Goal: Feedback & Contribution: Contribute content

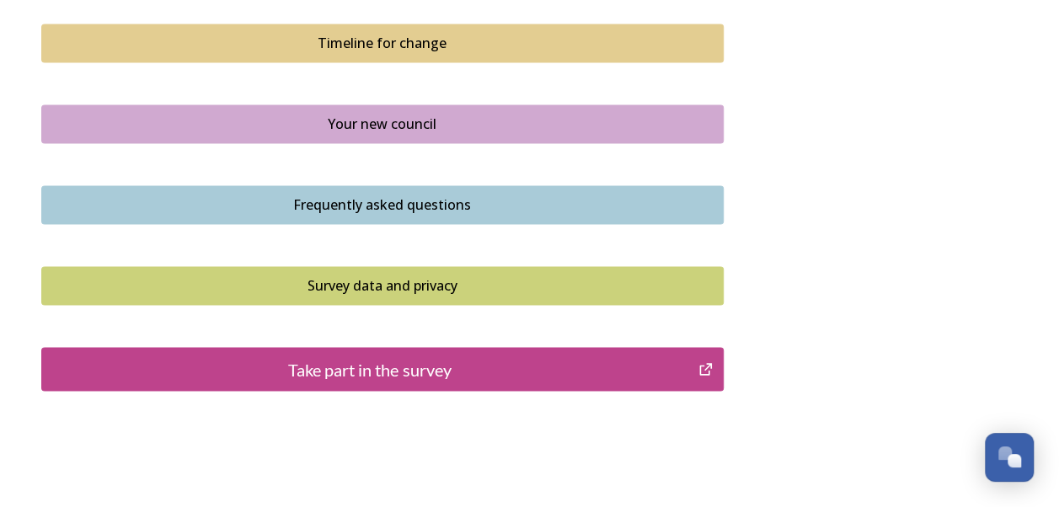
scroll to position [1263, 0]
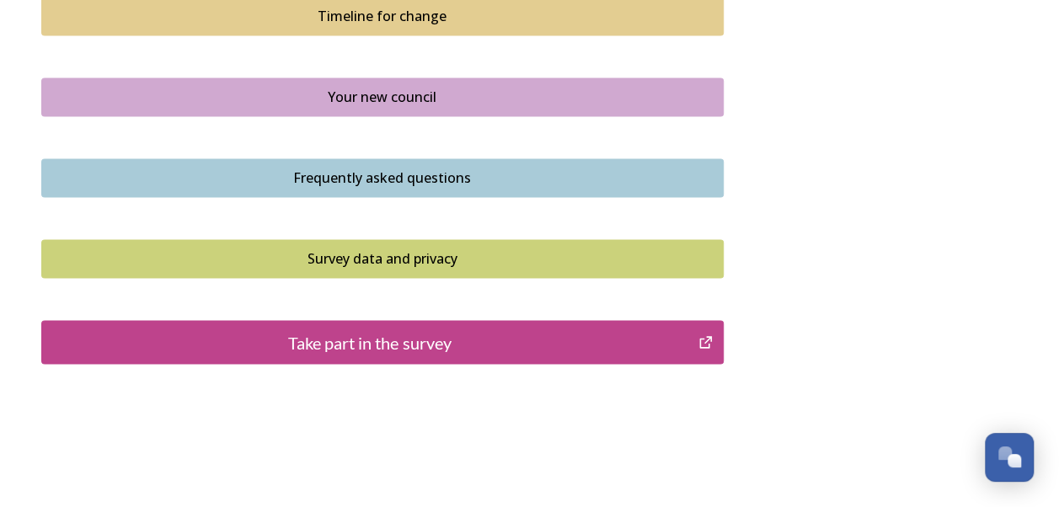
click at [332, 339] on div "Take part in the survey" at bounding box center [370, 341] width 639 height 25
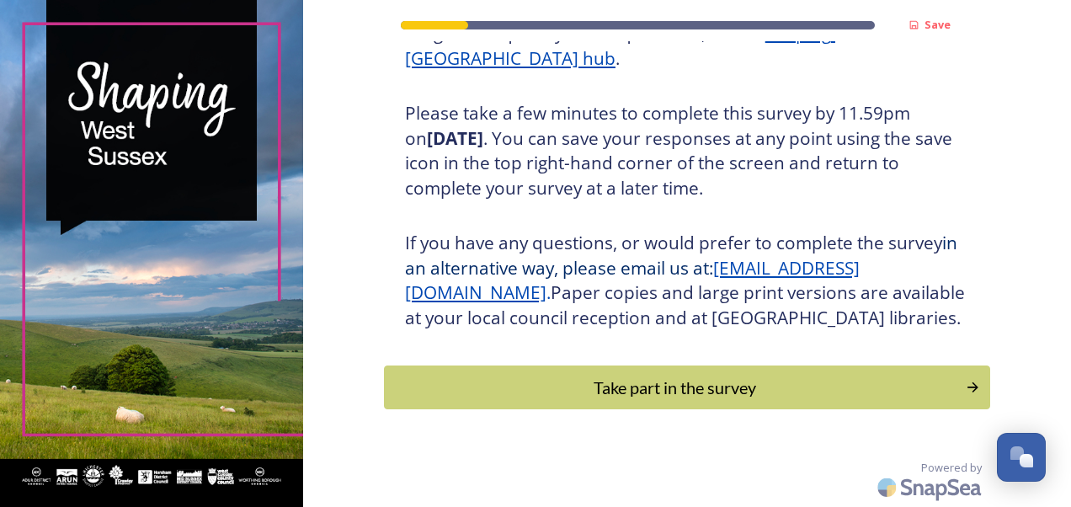
scroll to position [302, 0]
click at [431, 389] on div "Take part in the survey" at bounding box center [674, 387] width 563 height 25
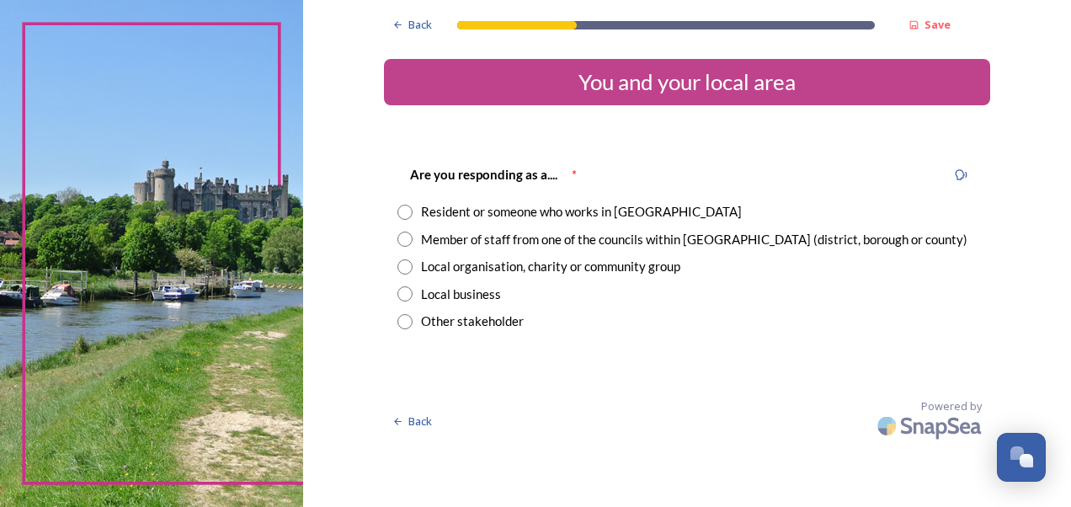
click at [405, 214] on input "radio" at bounding box center [405, 212] width 15 height 15
radio input "true"
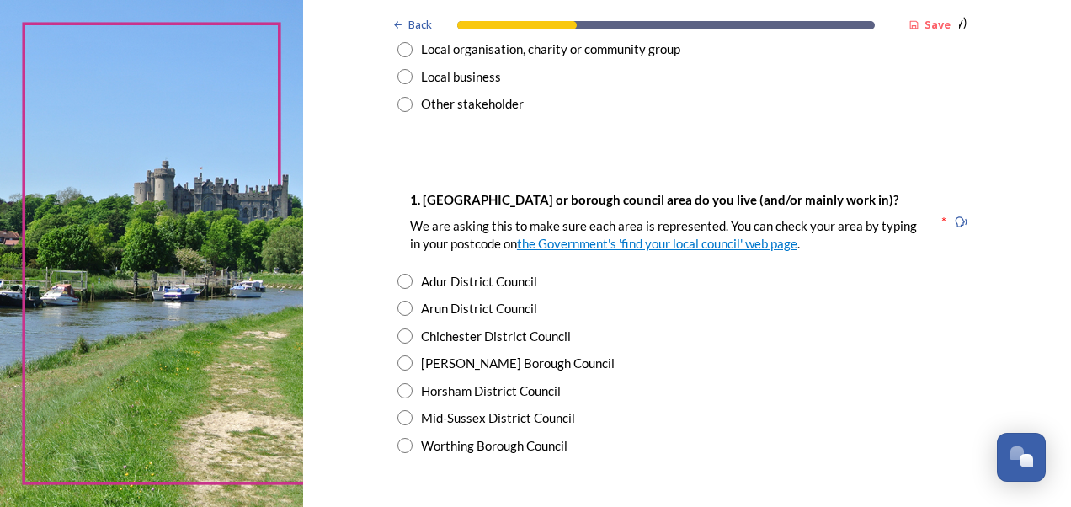
scroll to position [253, 0]
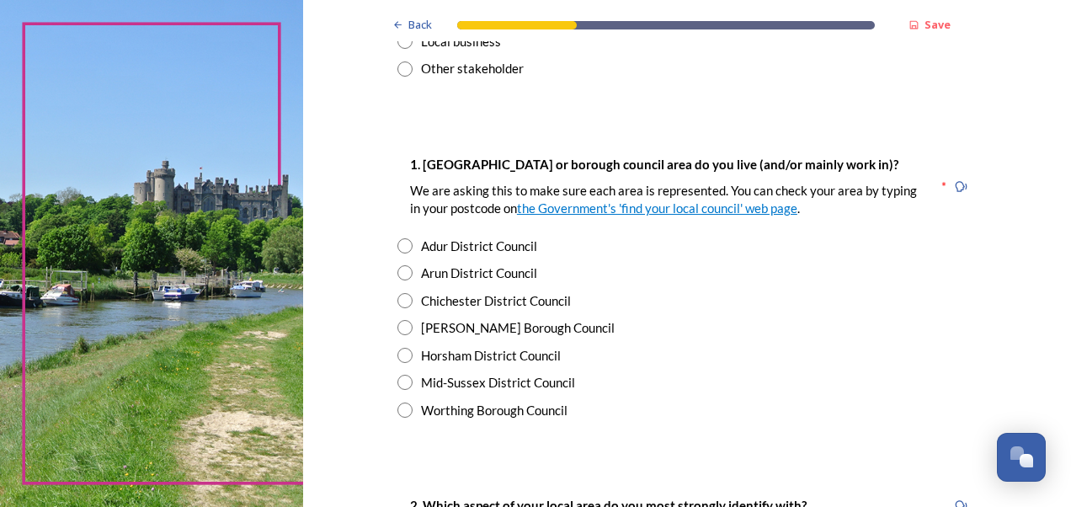
click at [401, 297] on input "radio" at bounding box center [405, 300] width 15 height 15
radio input "true"
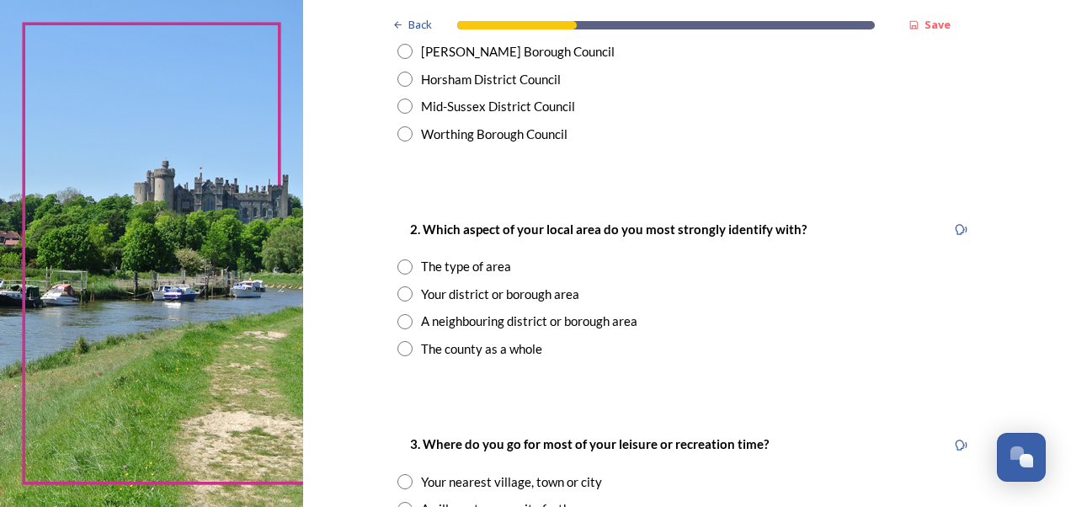
scroll to position [590, 0]
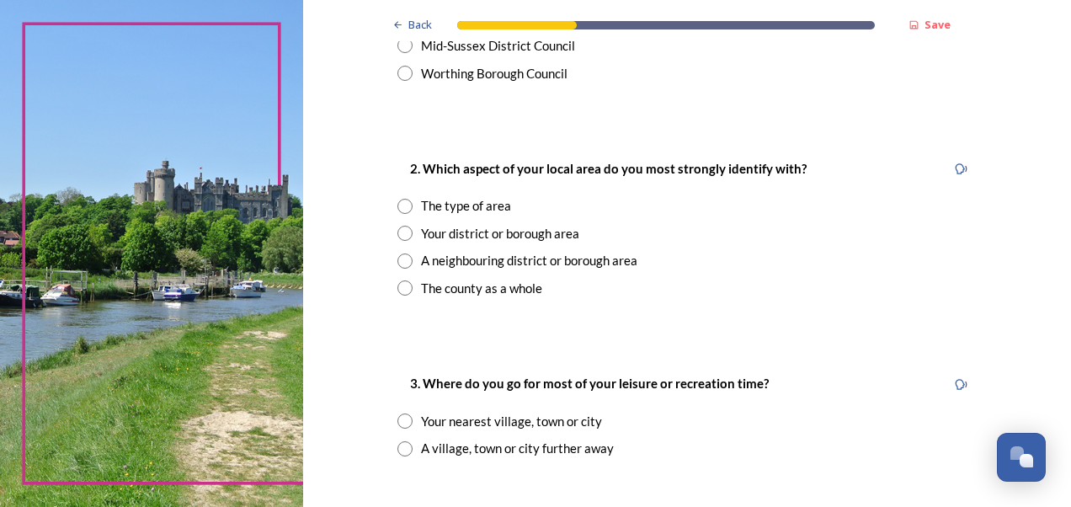
click at [398, 290] on input "radio" at bounding box center [405, 287] width 15 height 15
radio input "true"
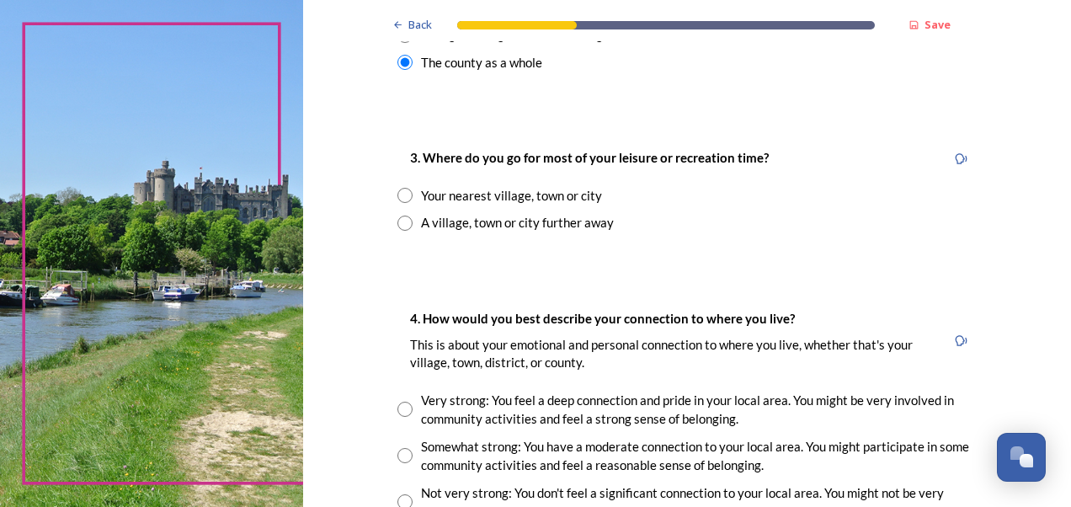
scroll to position [842, 0]
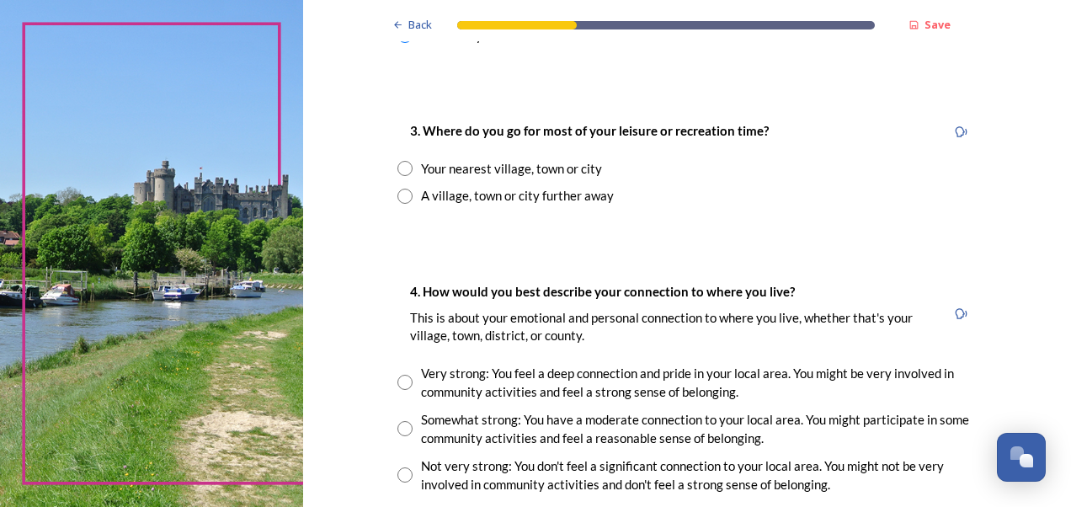
click at [399, 170] on input "radio" at bounding box center [405, 168] width 15 height 15
radio input "true"
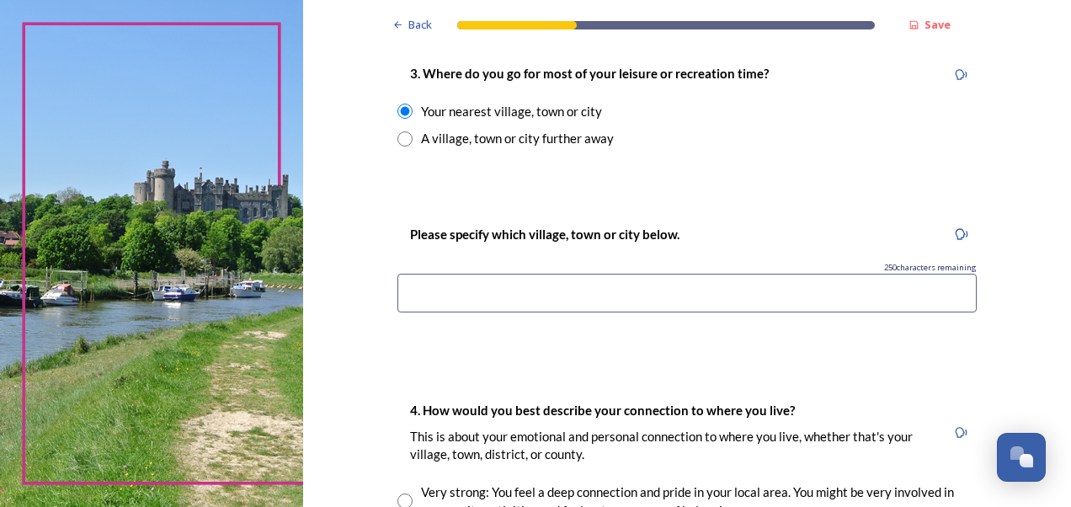
scroll to position [927, 0]
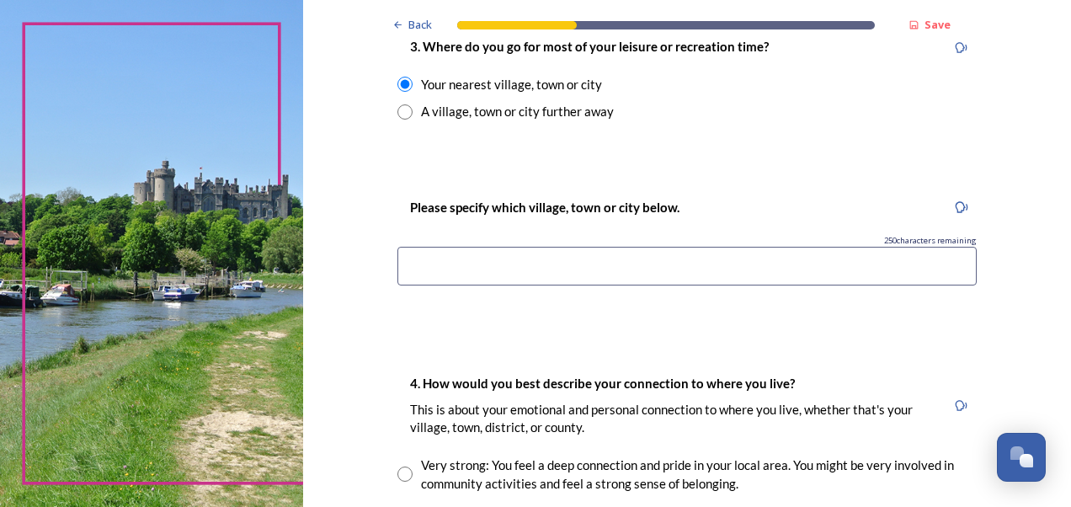
click at [420, 265] on input at bounding box center [688, 266] width 580 height 39
click at [437, 269] on input "Chichster" at bounding box center [688, 266] width 580 height 39
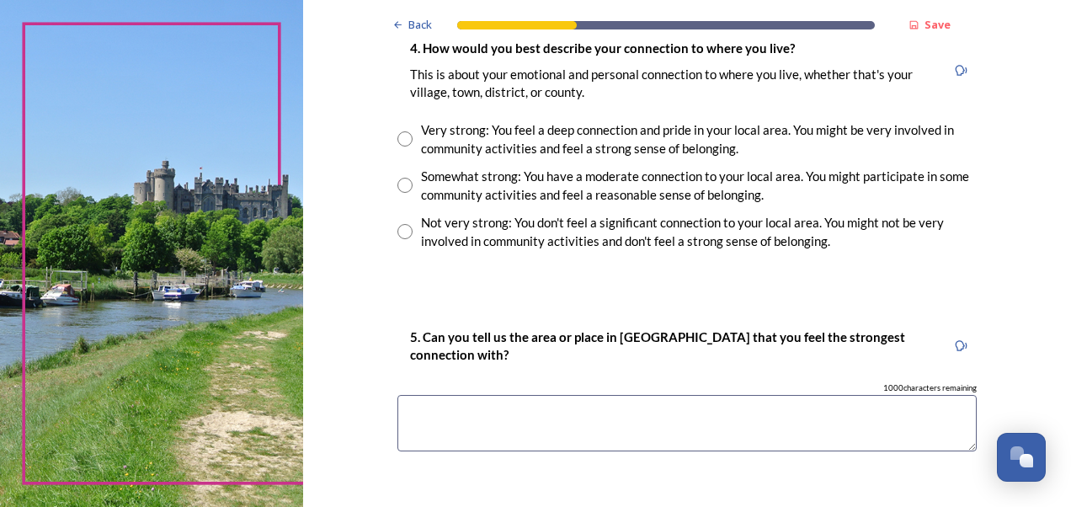
scroll to position [1263, 0]
type input "Chichester"
click at [400, 140] on input "radio" at bounding box center [405, 137] width 15 height 15
radio input "true"
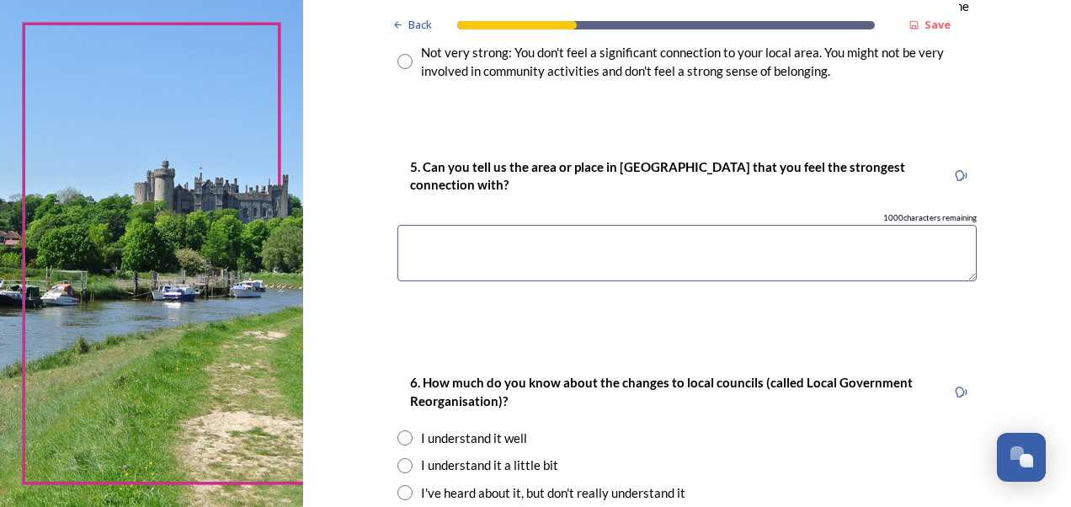
scroll to position [1516, 0]
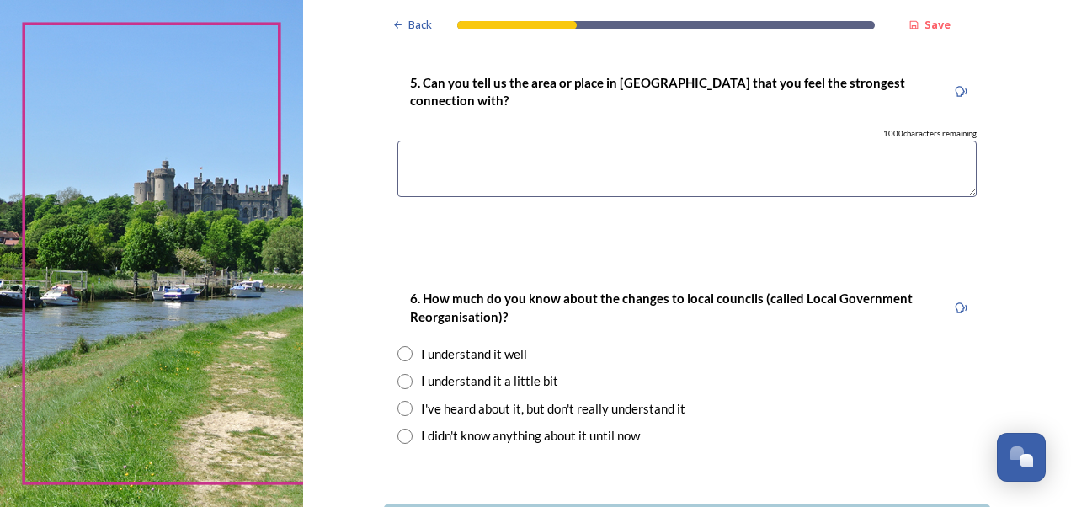
click at [430, 168] on textarea at bounding box center [688, 169] width 580 height 56
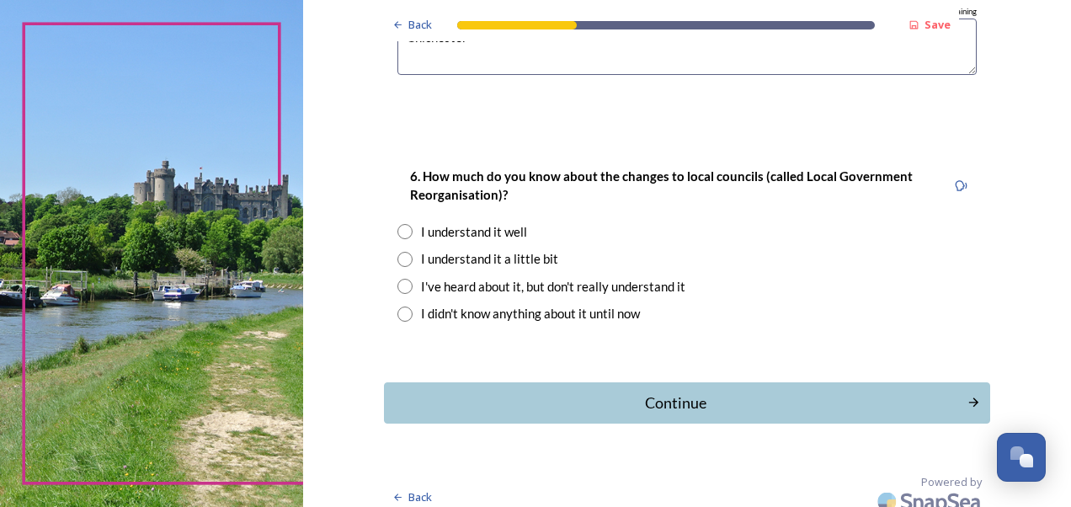
scroll to position [1651, 0]
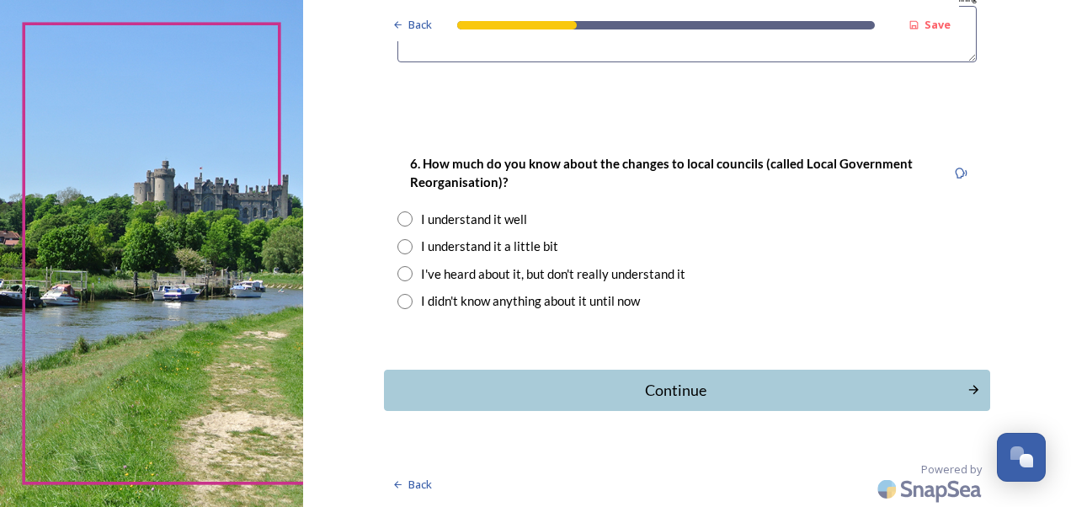
type textarea "Chichester"
click at [404, 244] on input "radio" at bounding box center [405, 246] width 15 height 15
radio input "true"
click at [403, 217] on input "radio" at bounding box center [405, 218] width 15 height 15
radio input "true"
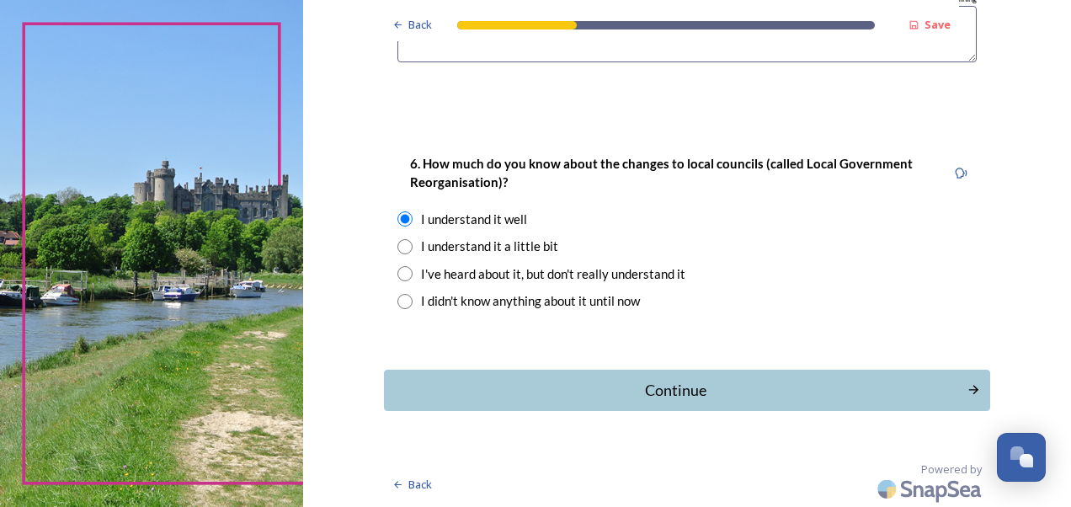
click at [540, 379] on div "Continue" at bounding box center [675, 390] width 565 height 23
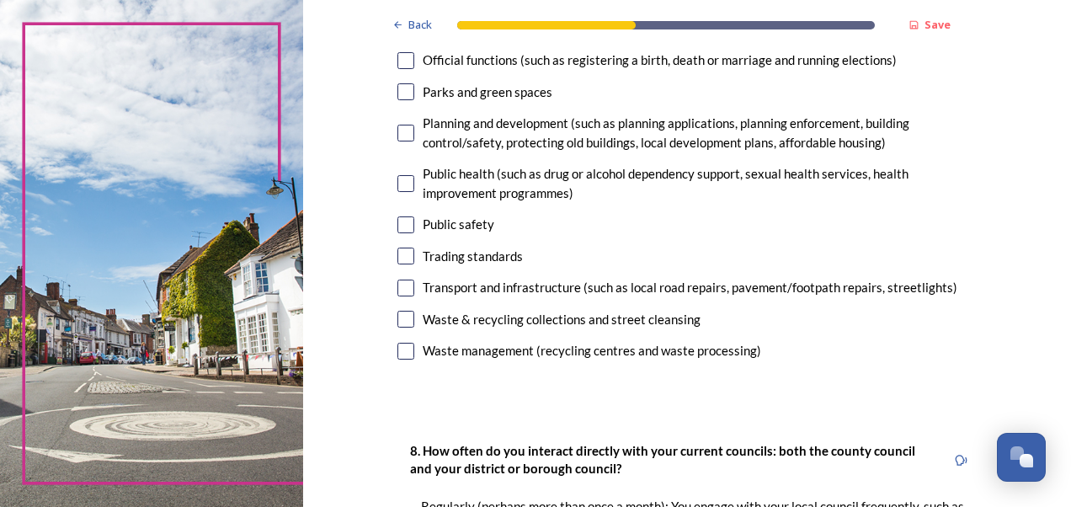
scroll to position [590, 0]
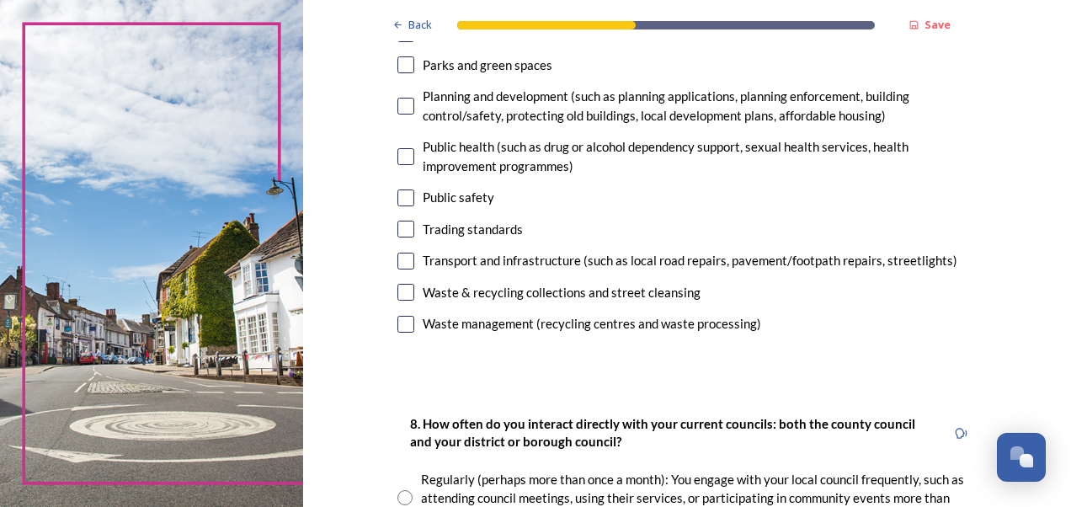
click at [401, 262] on input "checkbox" at bounding box center [406, 261] width 17 height 17
checkbox input "true"
click at [403, 288] on input "checkbox" at bounding box center [406, 292] width 17 height 17
checkbox input "true"
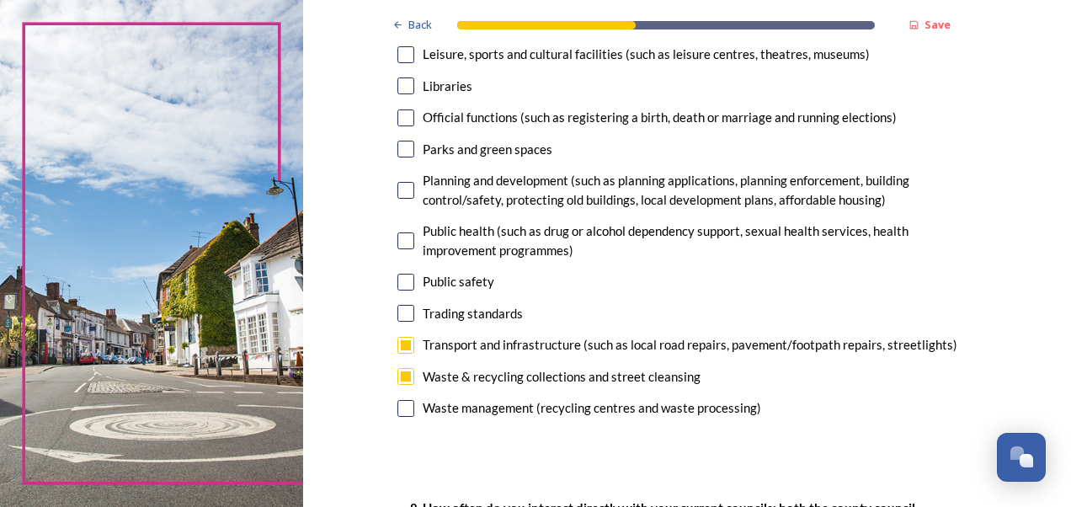
click at [403, 285] on input "checkbox" at bounding box center [406, 282] width 17 height 17
checkbox input "true"
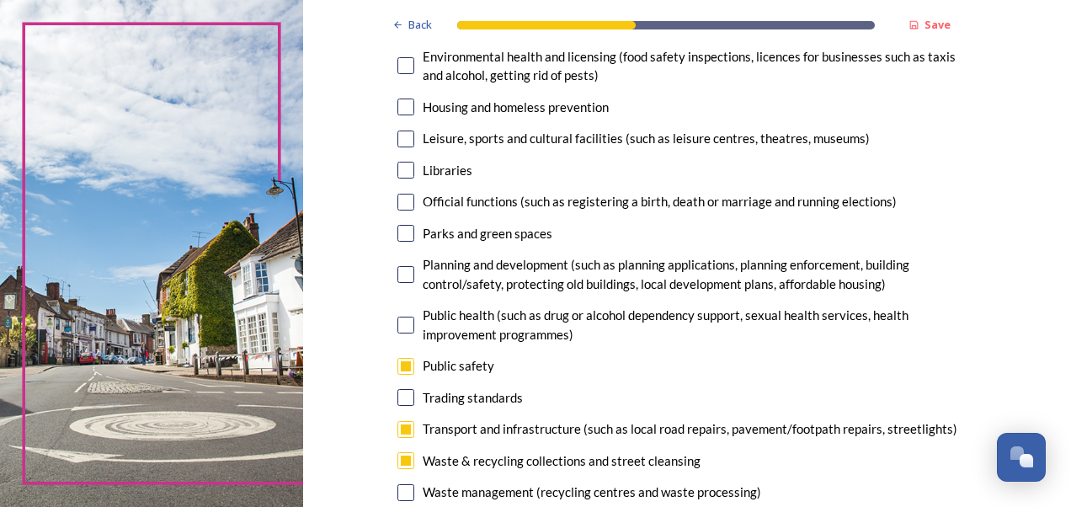
click at [401, 277] on input "checkbox" at bounding box center [406, 274] width 17 height 17
checkbox input "true"
click at [399, 229] on input "checkbox" at bounding box center [406, 233] width 17 height 17
checkbox input "true"
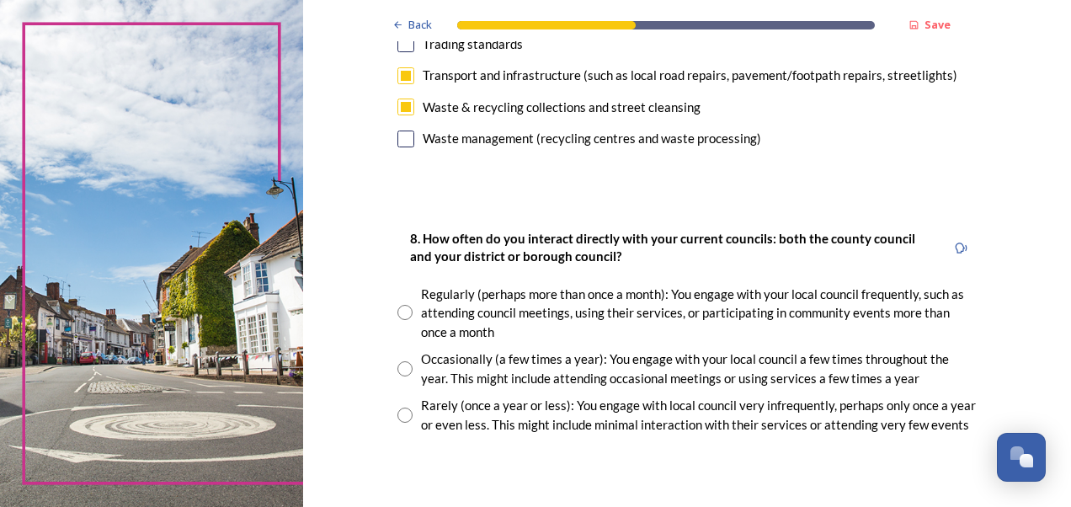
scroll to position [842, 0]
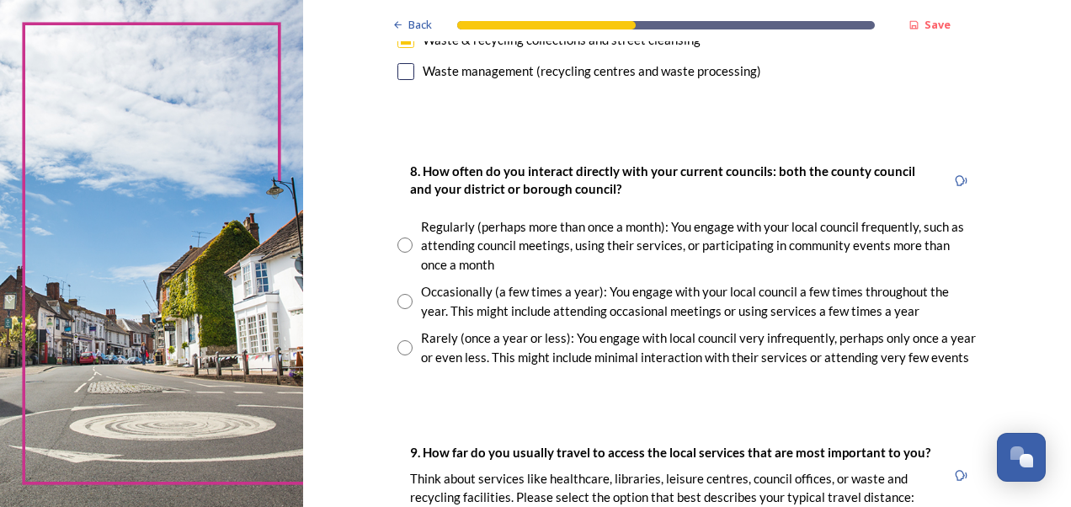
click at [398, 300] on input "radio" at bounding box center [405, 301] width 15 height 15
radio input "true"
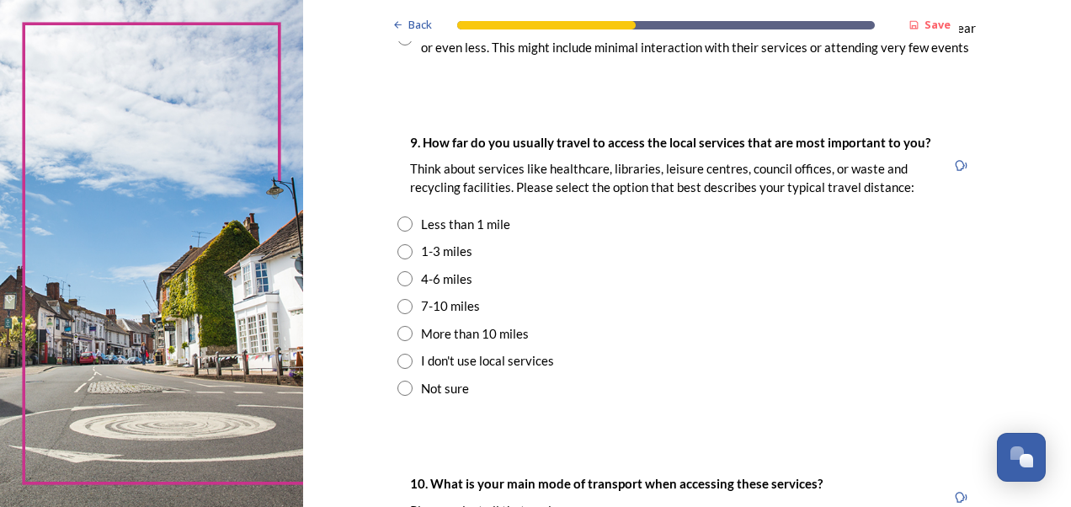
scroll to position [1179, 0]
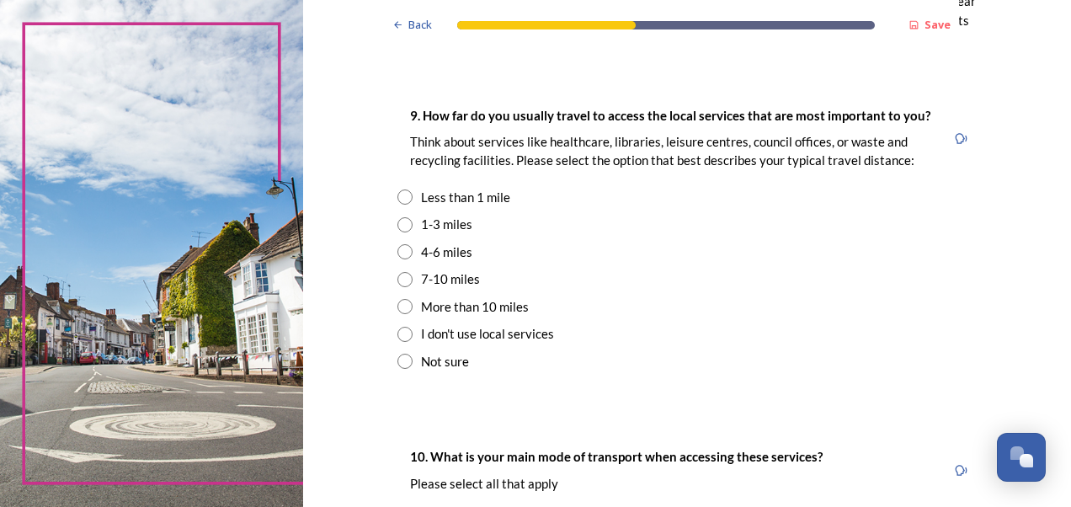
click at [399, 224] on input "radio" at bounding box center [405, 224] width 15 height 15
radio input "true"
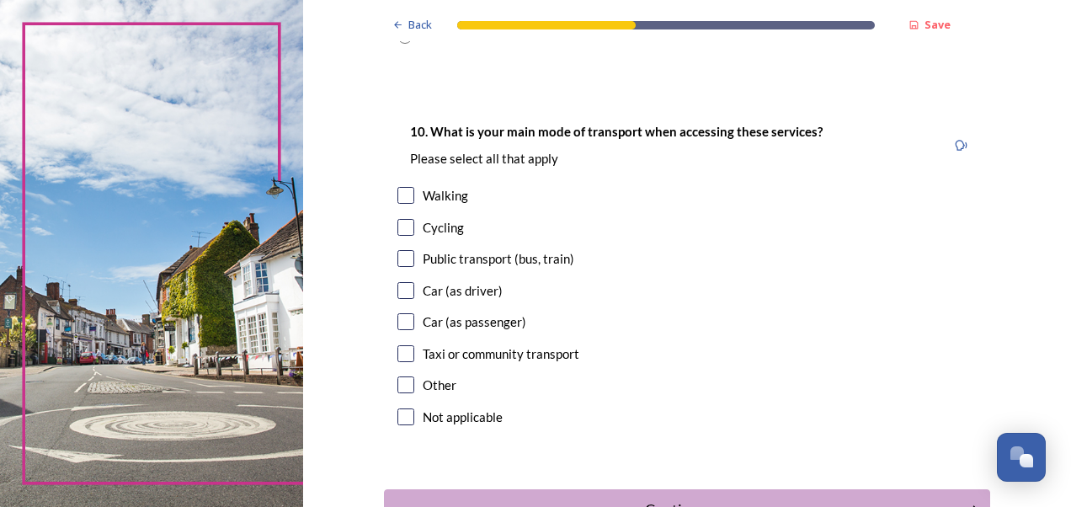
scroll to position [1516, 0]
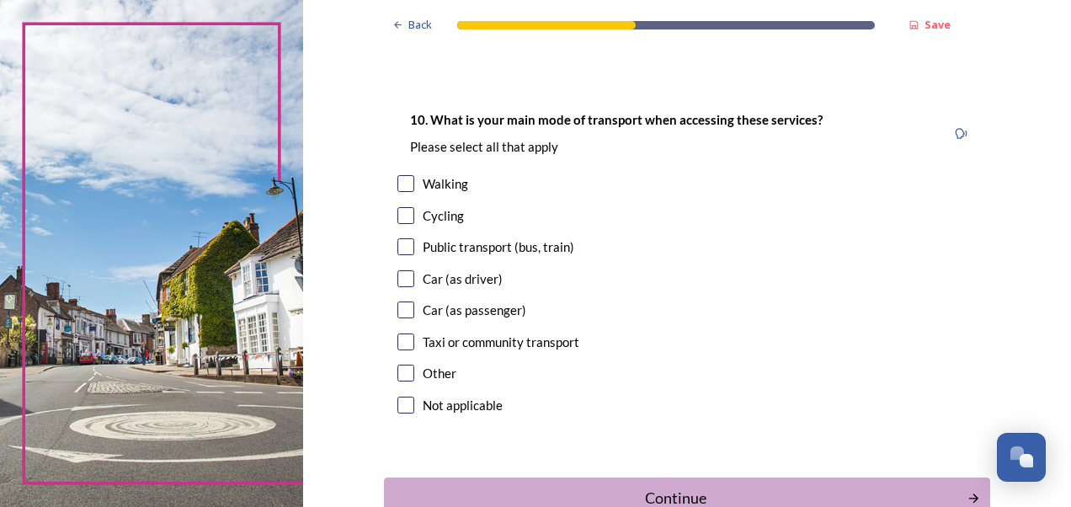
click at [406, 278] on input "checkbox" at bounding box center [406, 278] width 17 height 17
checkbox input "true"
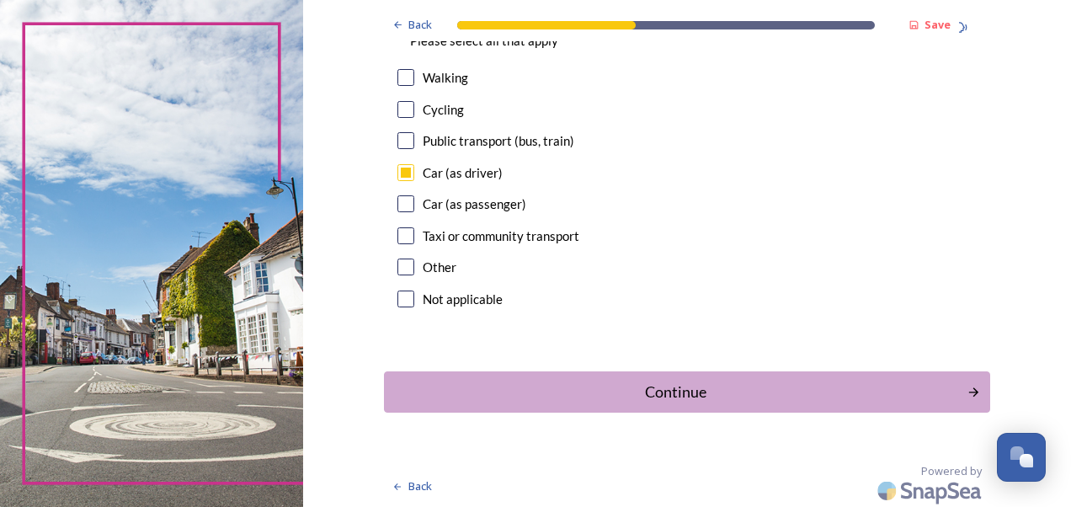
scroll to position [1625, 0]
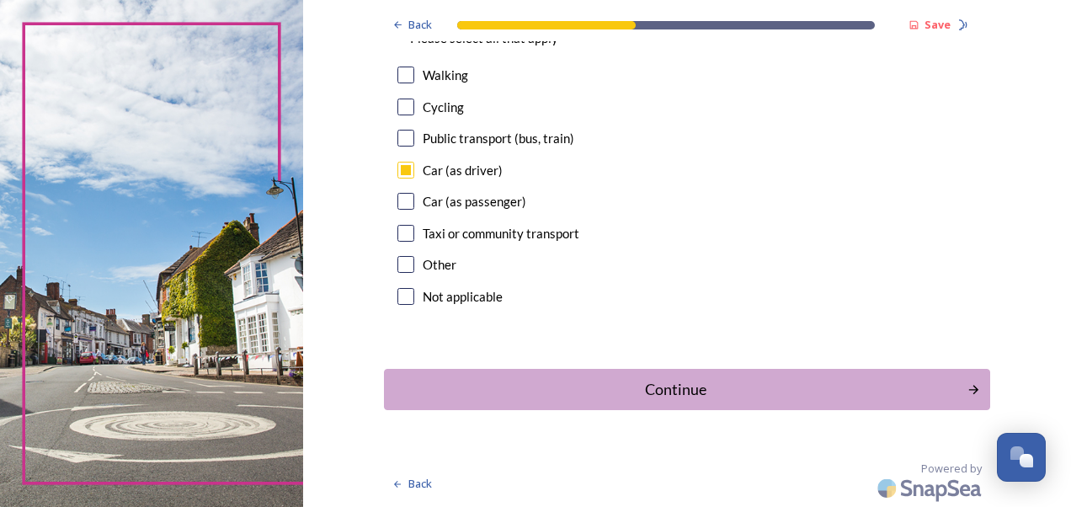
click at [428, 386] on div "Continue" at bounding box center [675, 389] width 565 height 23
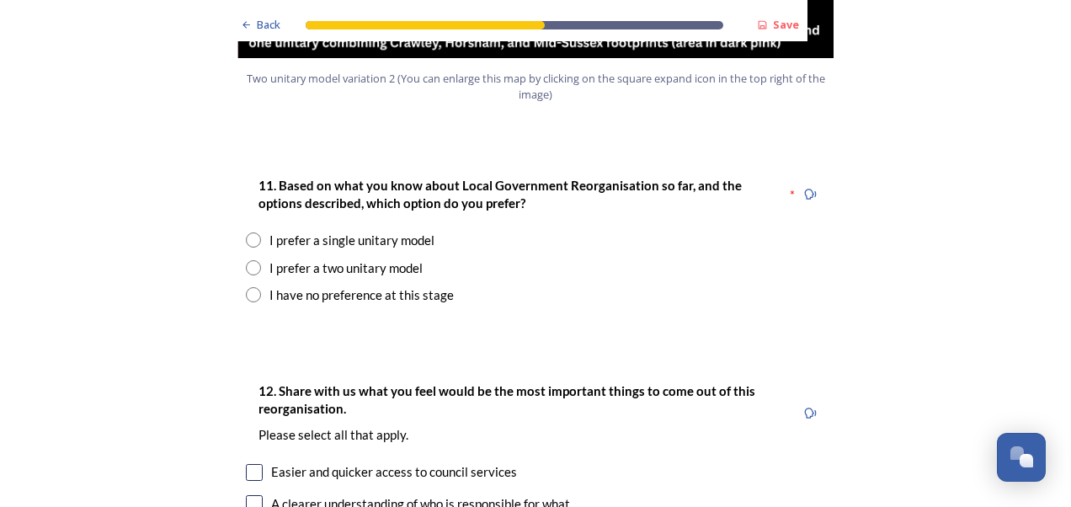
scroll to position [2190, 0]
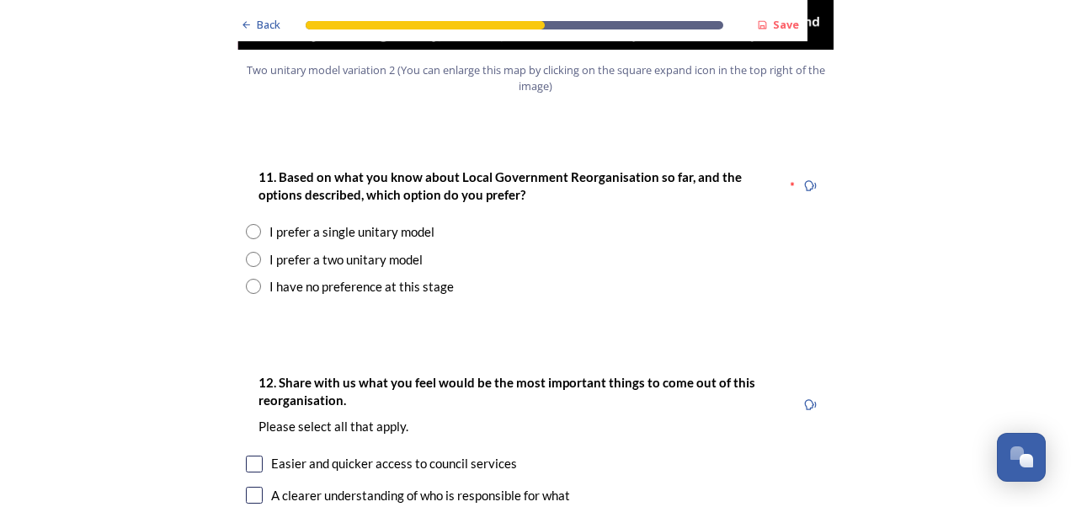
click at [247, 224] on input "radio" at bounding box center [253, 231] width 15 height 15
radio input "true"
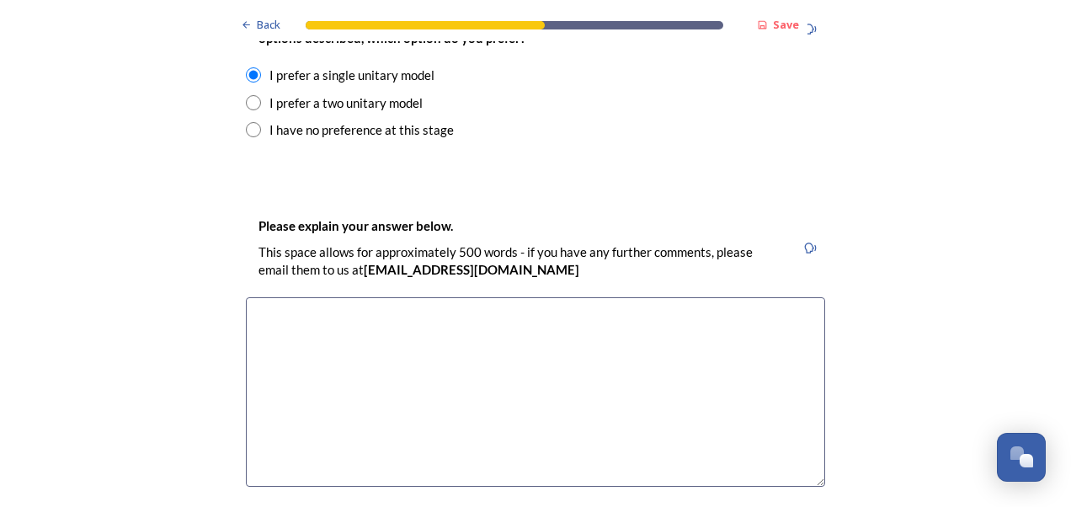
scroll to position [2358, 0]
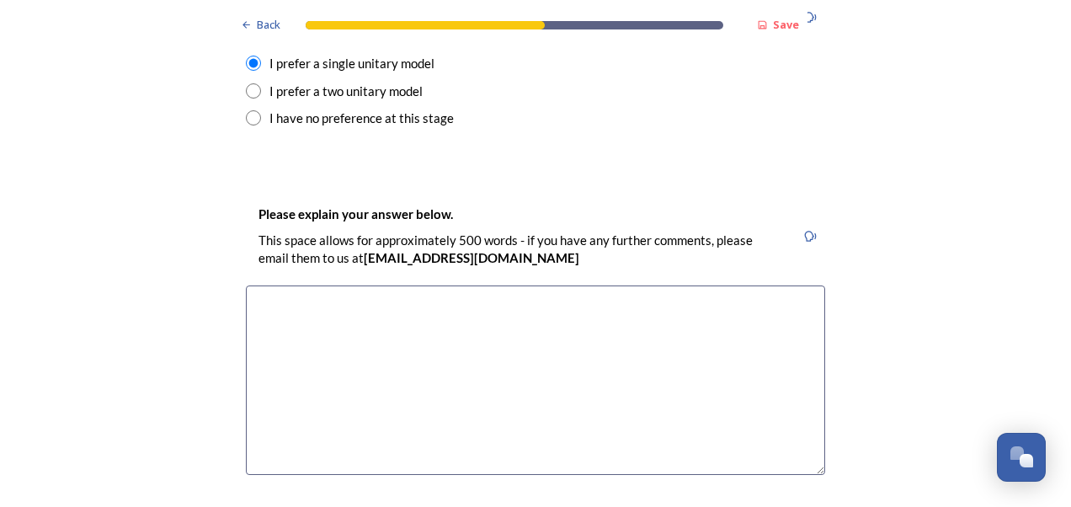
click at [332, 286] on textarea at bounding box center [536, 381] width 580 height 190
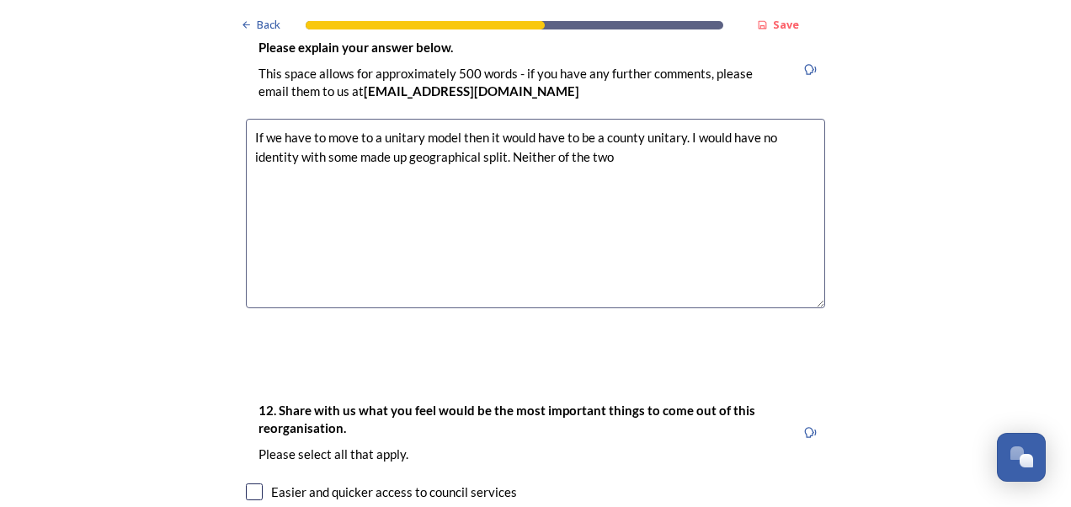
scroll to position [2527, 0]
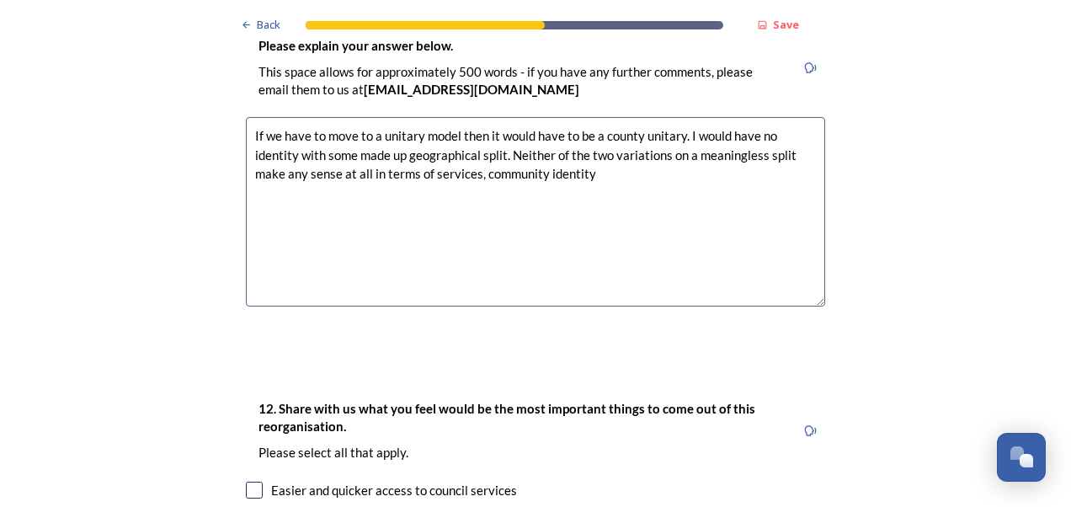
click at [476, 122] on textarea "If we have to move to a unitary model then it would have to be a county unitary…" at bounding box center [536, 212] width 580 height 190
click at [476, 123] on textarea "If we have to move to a unitary model then it would have to be a county unitary…" at bounding box center [536, 212] width 580 height 190
click at [488, 124] on textarea "If we have to move to a unitary model then it would have to be a county unitary…" at bounding box center [536, 212] width 580 height 190
click at [478, 124] on textarea "If we have to move to a unitary model then it would have to be a county unitary…" at bounding box center [536, 212] width 580 height 190
click at [547, 126] on textarea "If we have to move to a unitary model then it would have to be a county unitary…" at bounding box center [536, 212] width 580 height 190
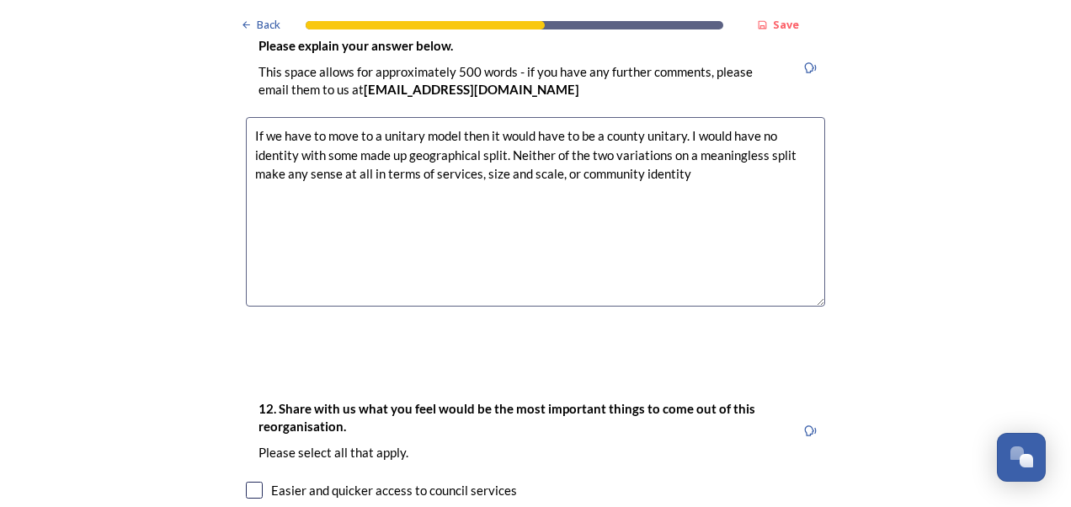
click at [702, 124] on textarea "If we have to move to a unitary model then it would have to be a county unitary…" at bounding box center [536, 212] width 580 height 190
click at [557, 121] on textarea "If we have to move to a unitary model then it would have to be a county unitary…" at bounding box center [536, 212] width 580 height 190
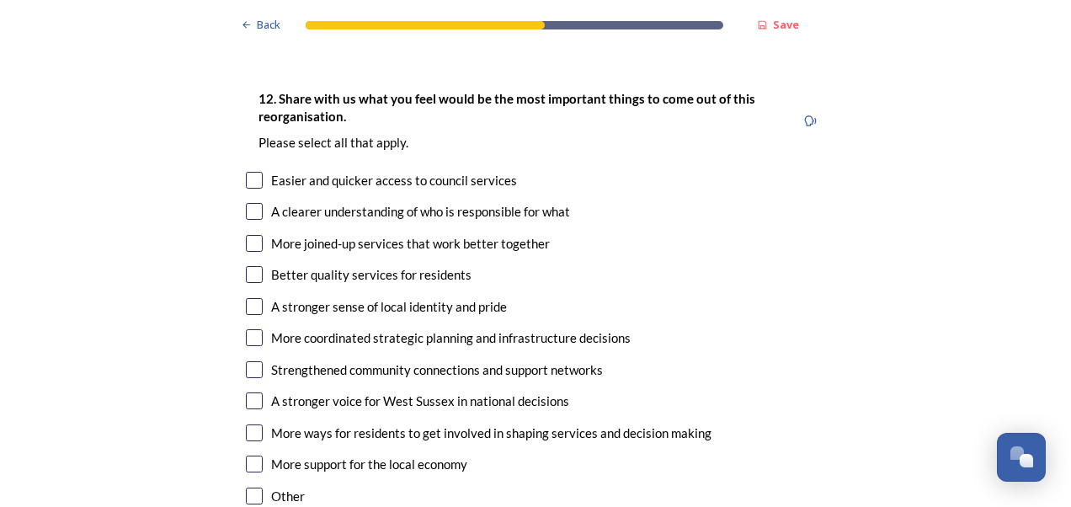
scroll to position [2864, 0]
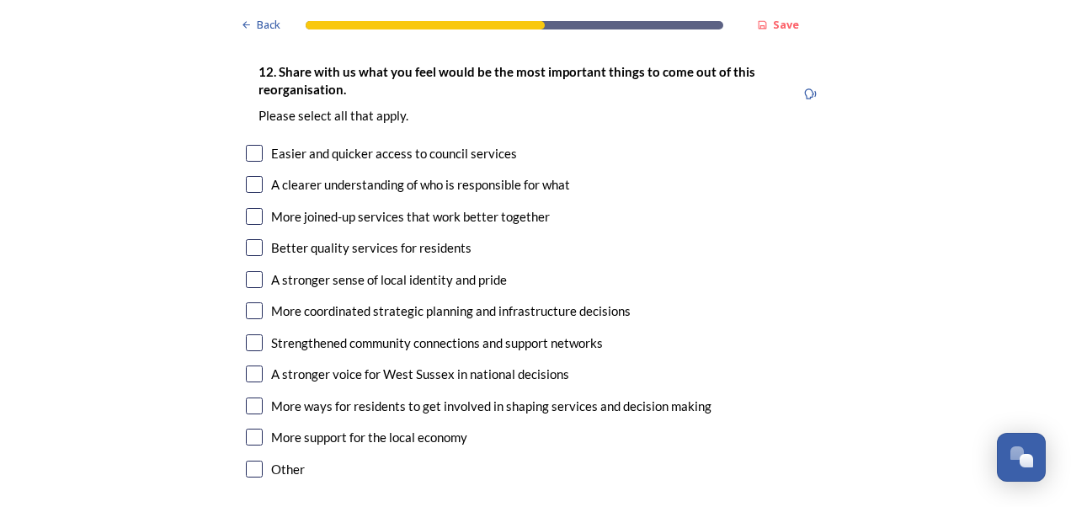
type textarea "If we have to move to a unitary model then it would have to be a county unitary…"
click at [250, 145] on input "checkbox" at bounding box center [254, 153] width 17 height 17
checkbox input "true"
click at [246, 208] on input "checkbox" at bounding box center [254, 216] width 17 height 17
checkbox input "true"
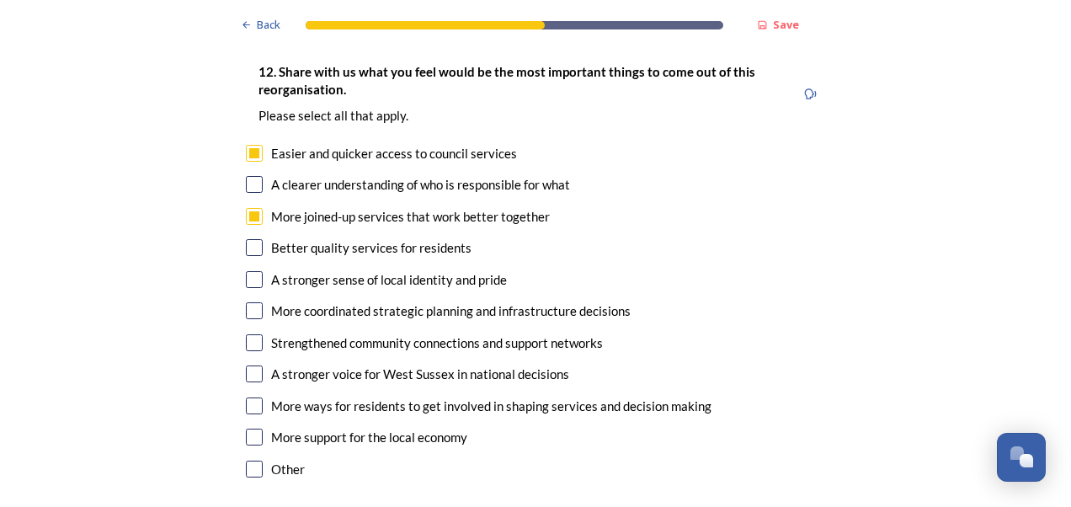
click at [248, 239] on input "checkbox" at bounding box center [254, 247] width 17 height 17
checkbox input "true"
click at [253, 302] on input "checkbox" at bounding box center [254, 310] width 17 height 17
checkbox input "true"
drag, startPoint x: 254, startPoint y: 327, endPoint x: 187, endPoint y: 346, distance: 69.3
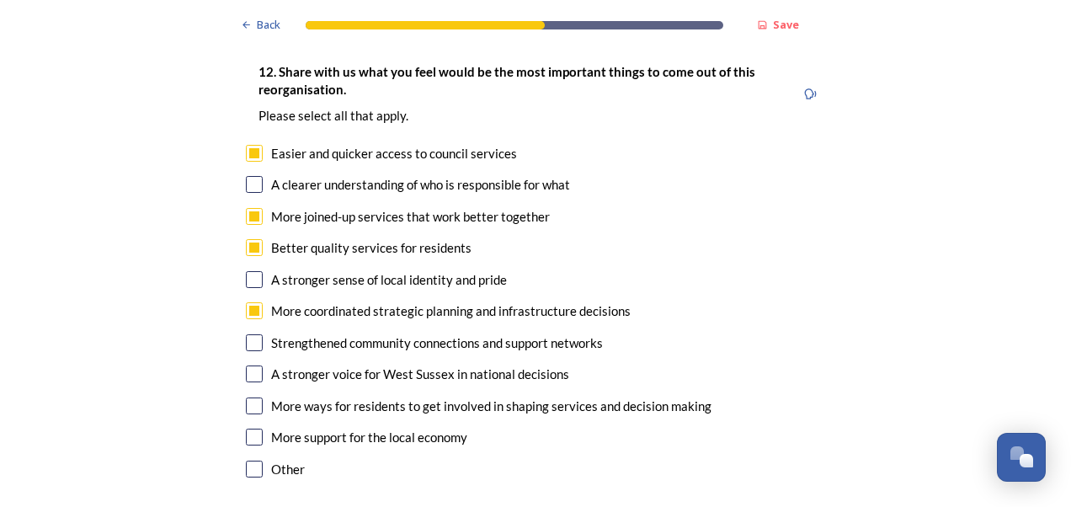
click at [253, 366] on input "checkbox" at bounding box center [254, 374] width 17 height 17
checkbox input "true"
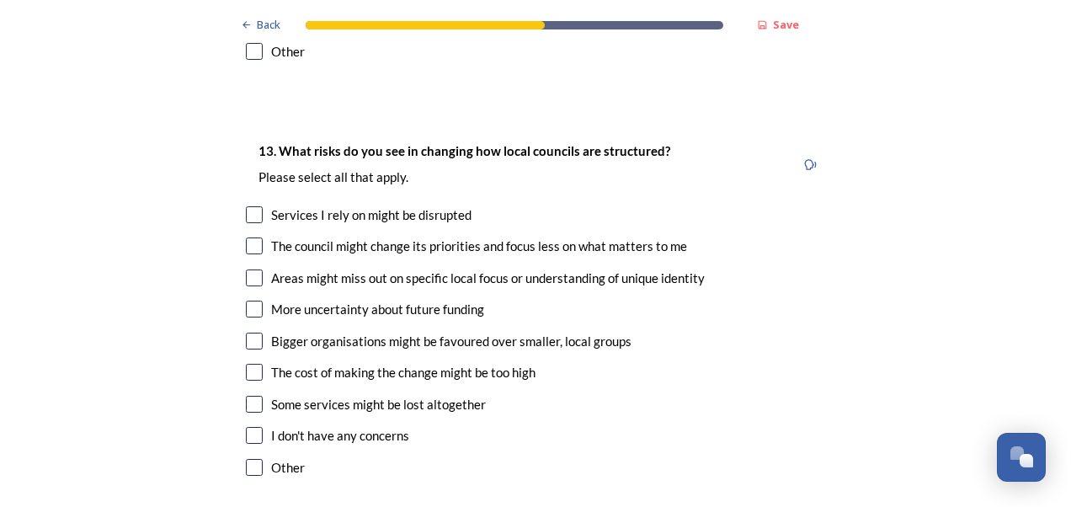
scroll to position [3285, 0]
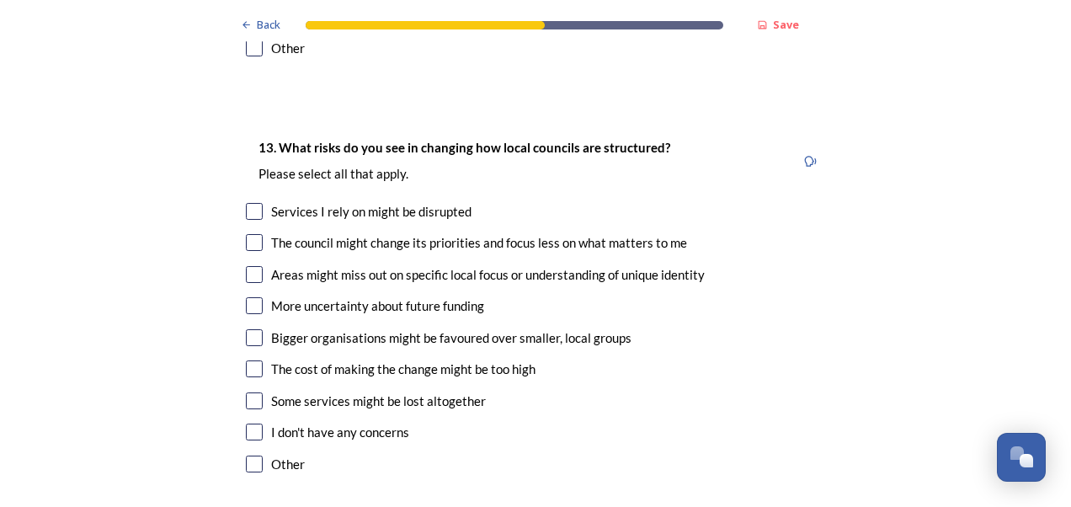
click at [248, 203] on input "checkbox" at bounding box center [254, 211] width 17 height 17
checkbox input "true"
click at [248, 234] on input "checkbox" at bounding box center [254, 242] width 17 height 17
checkbox input "true"
click at [247, 266] on input "checkbox" at bounding box center [254, 274] width 17 height 17
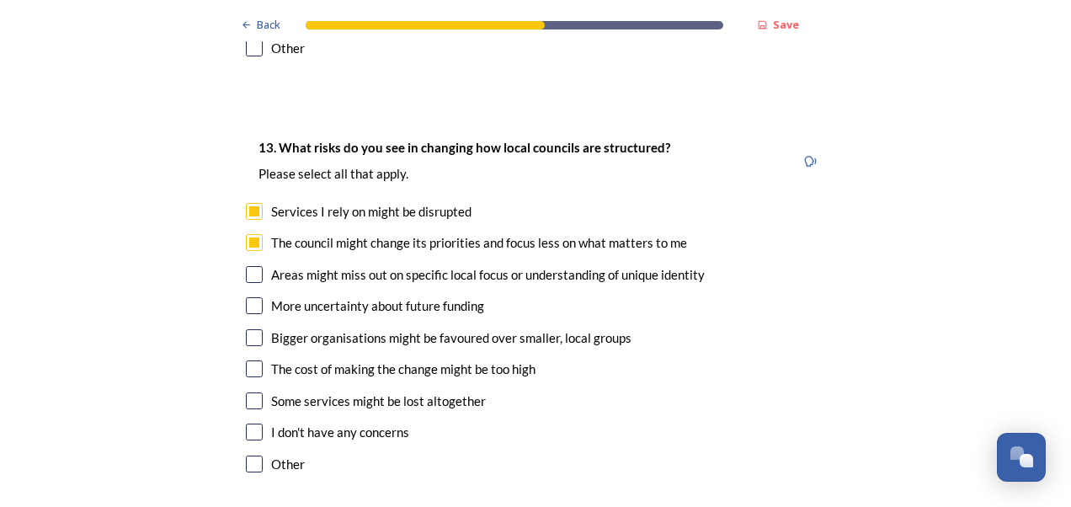
checkbox input "true"
click at [251, 329] on input "checkbox" at bounding box center [254, 337] width 17 height 17
checkbox input "true"
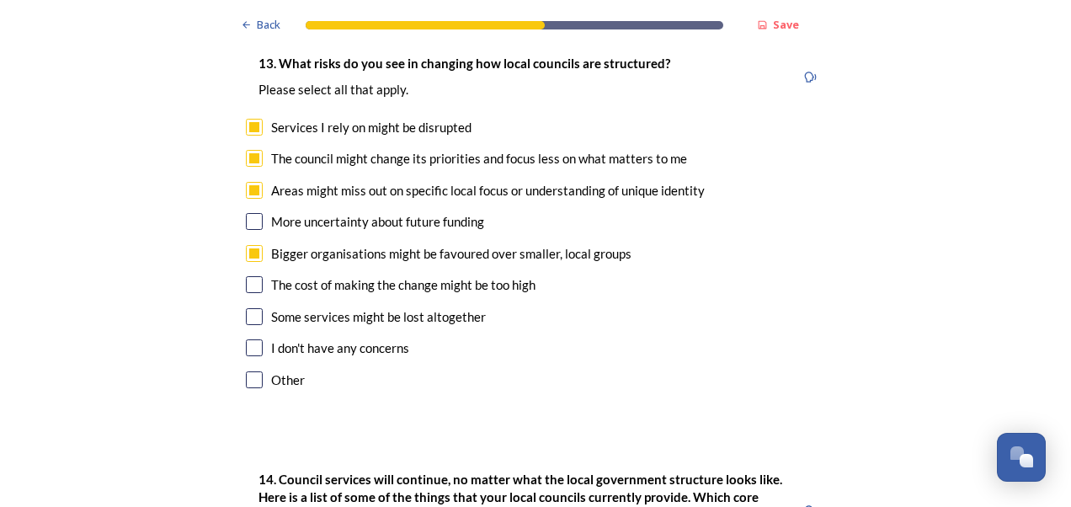
click at [249, 371] on input "checkbox" at bounding box center [254, 379] width 17 height 17
checkbox input "true"
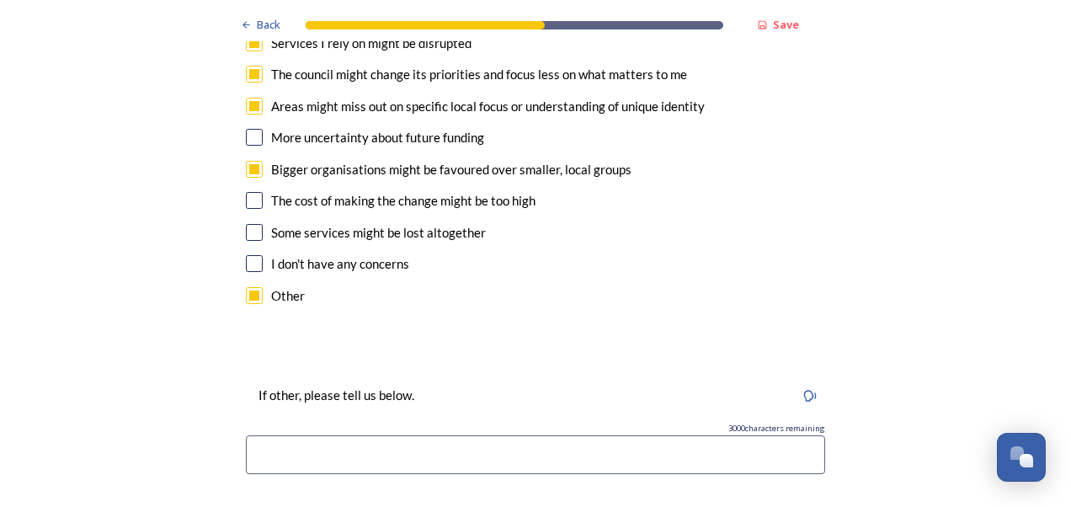
scroll to position [3538, 0]
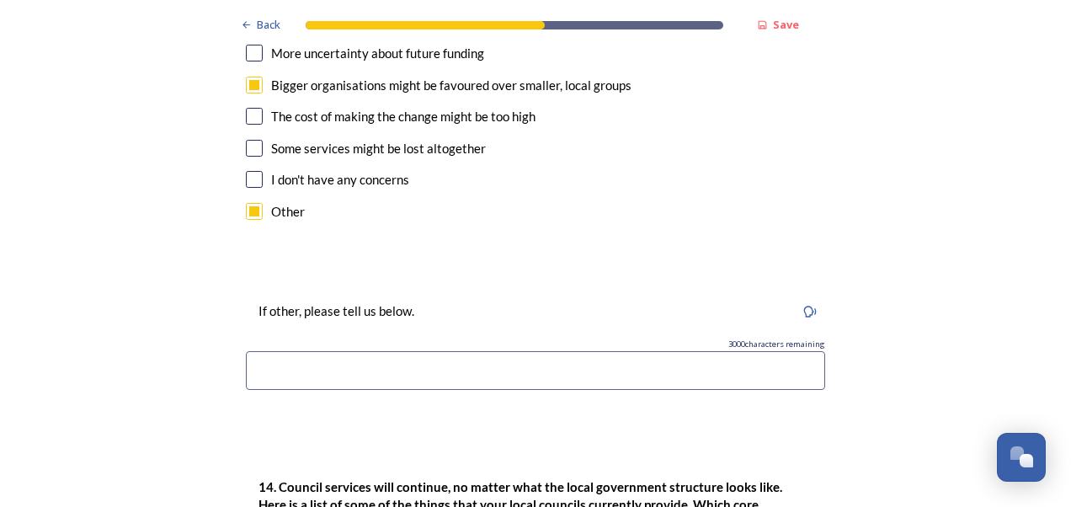
click at [258, 351] on input at bounding box center [536, 370] width 580 height 39
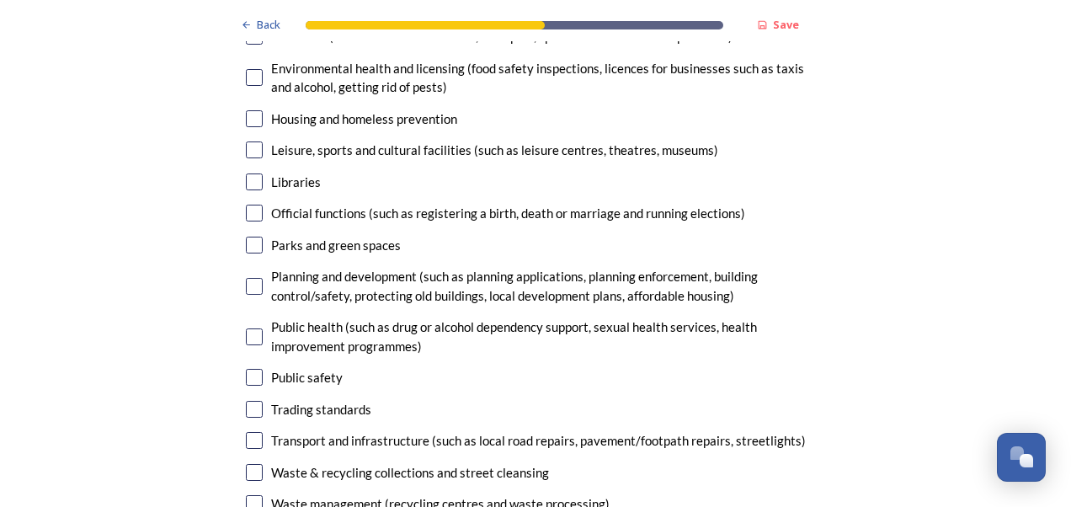
scroll to position [4380, 0]
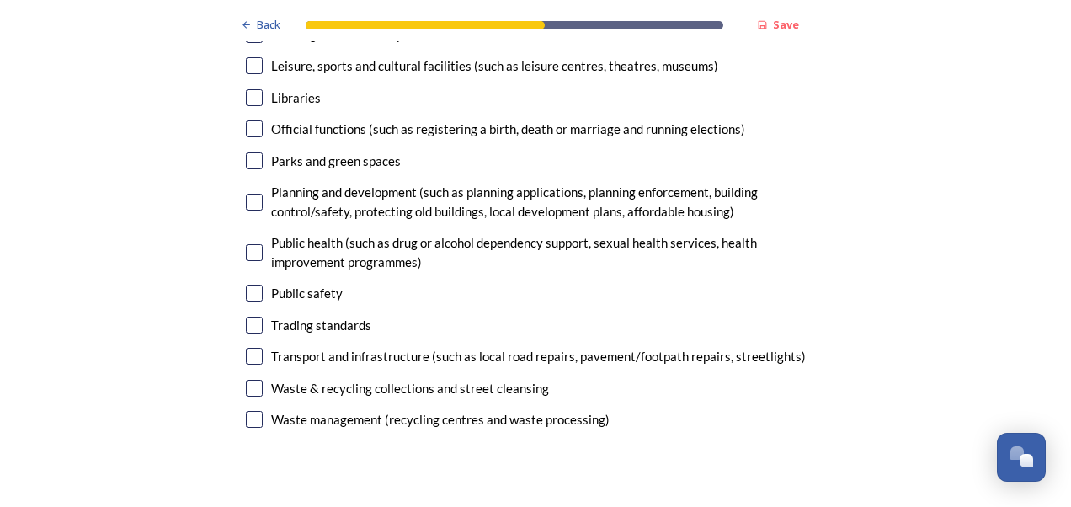
type input "Loss of local democracy and community identity"
click at [251, 194] on input "checkbox" at bounding box center [254, 202] width 17 height 17
checkbox input "true"
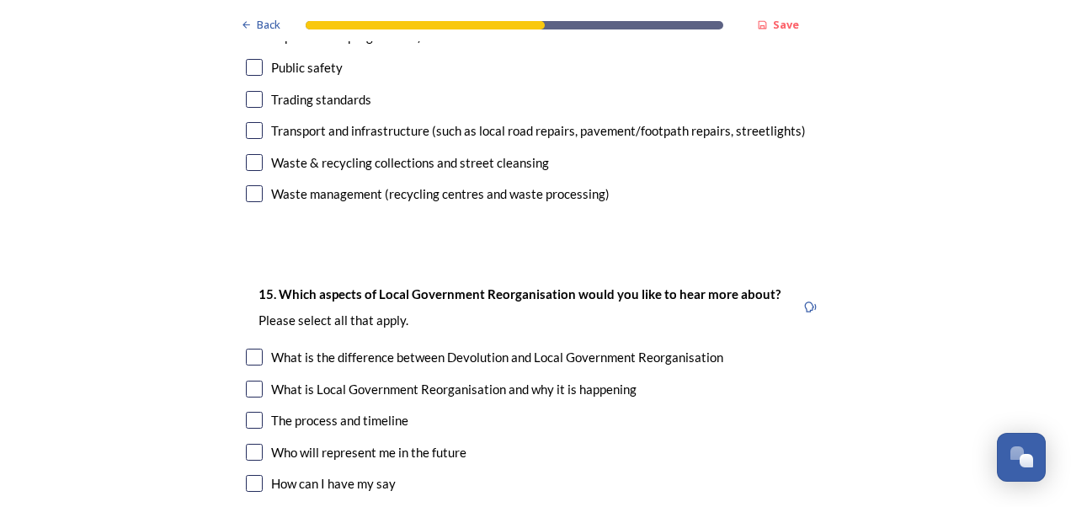
scroll to position [4633, 0]
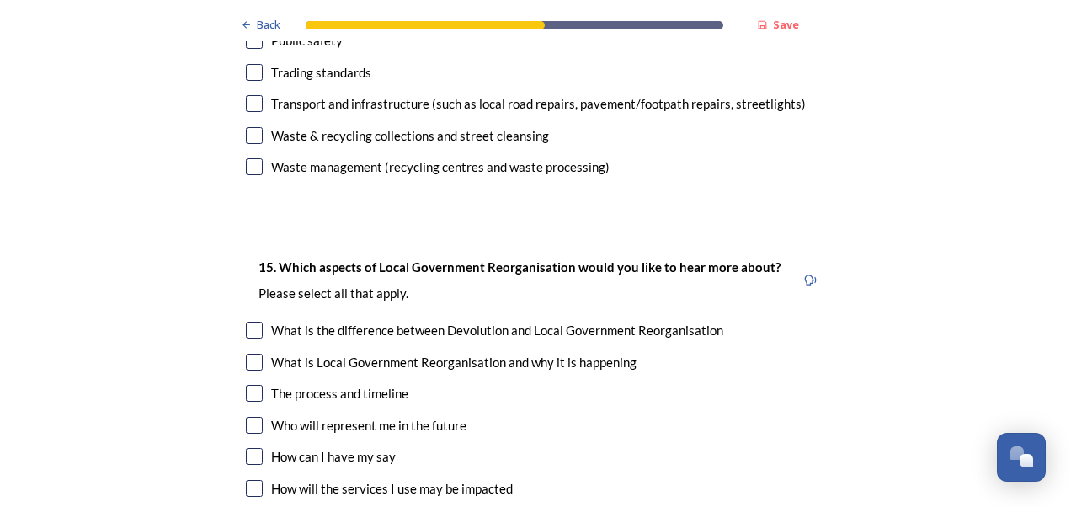
click at [253, 127] on input "checkbox" at bounding box center [254, 135] width 17 height 17
checkbox input "true"
click at [246, 158] on input "checkbox" at bounding box center [254, 166] width 17 height 17
checkbox input "true"
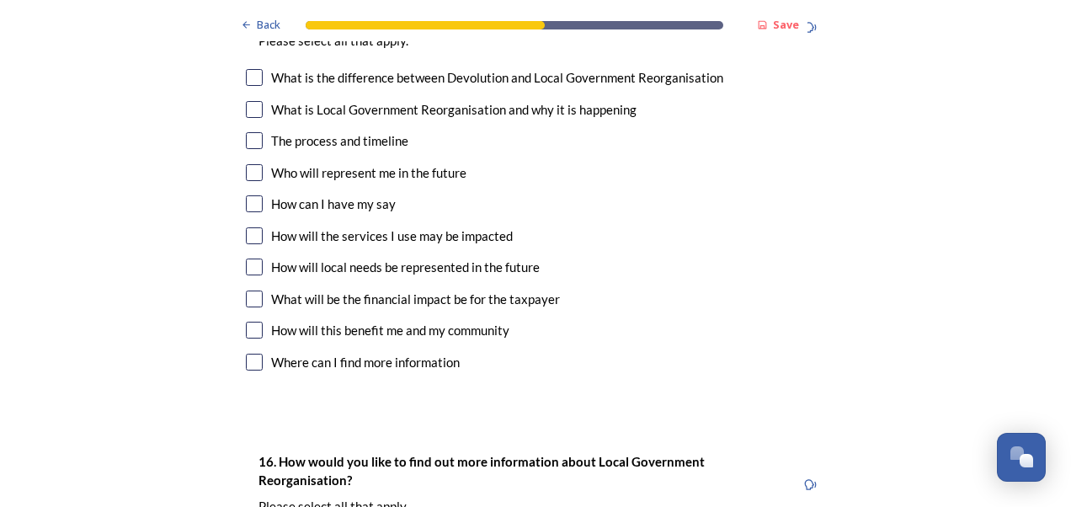
scroll to position [4801, 0]
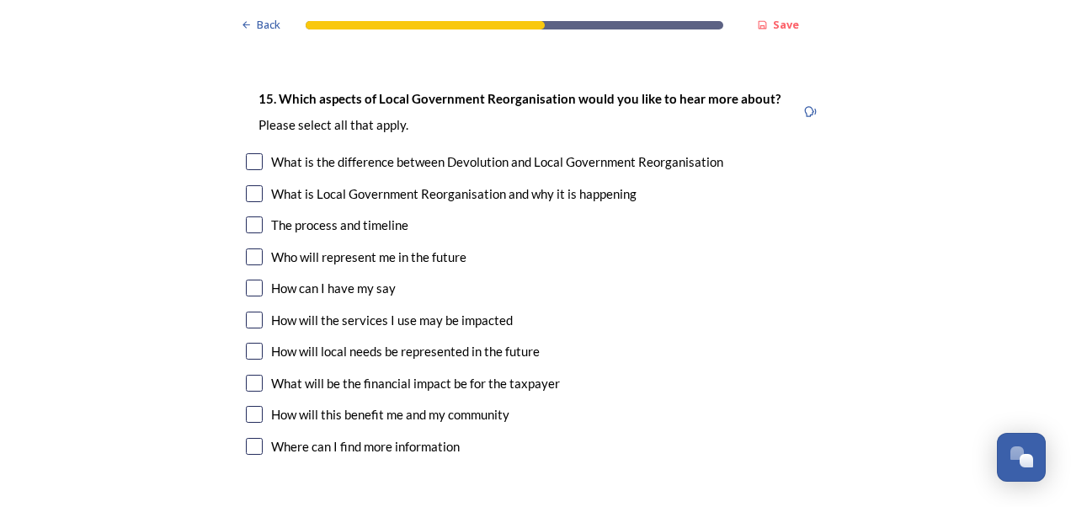
click at [249, 185] on input "checkbox" at bounding box center [254, 193] width 17 height 17
checkbox input "true"
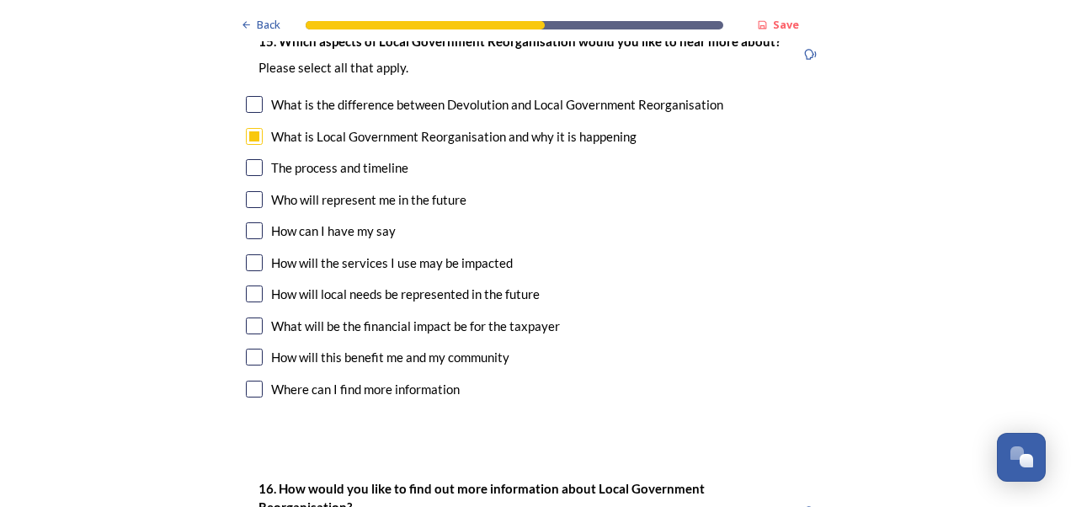
scroll to position [4885, 0]
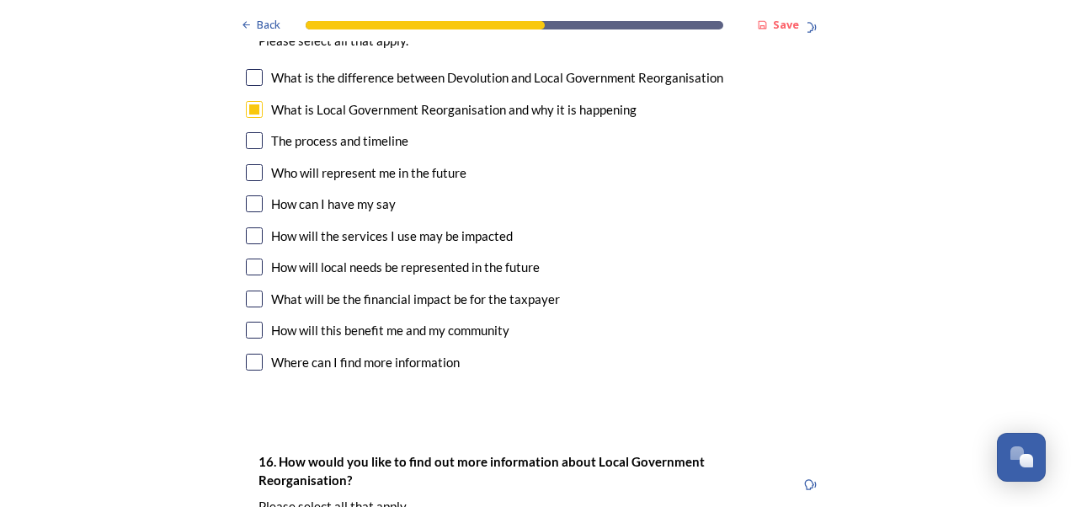
click at [249, 164] on input "checkbox" at bounding box center [254, 172] width 17 height 17
checkbox input "true"
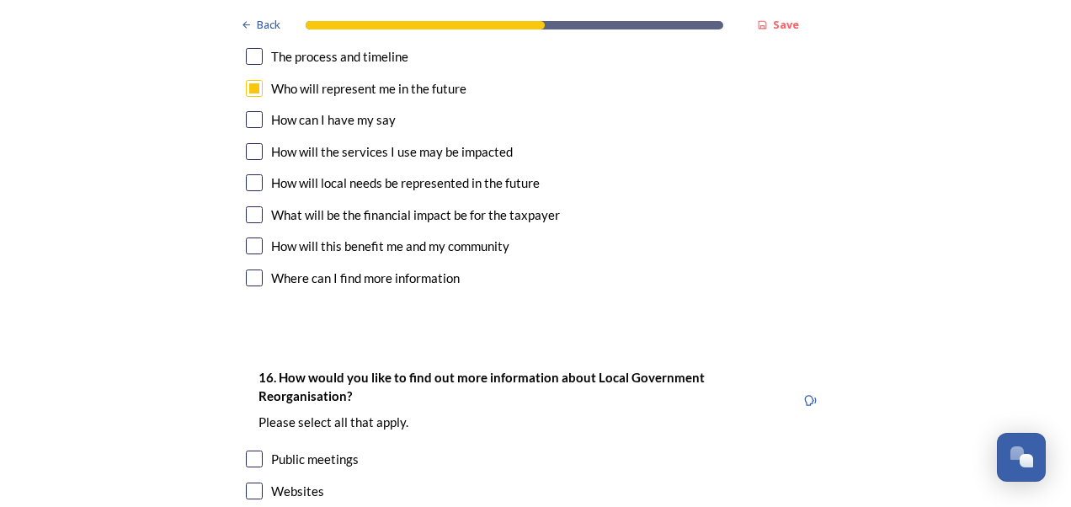
drag, startPoint x: 248, startPoint y: 131, endPoint x: 216, endPoint y: 137, distance: 32.5
click at [248, 174] on input "checkbox" at bounding box center [254, 182] width 17 height 17
checkbox input "true"
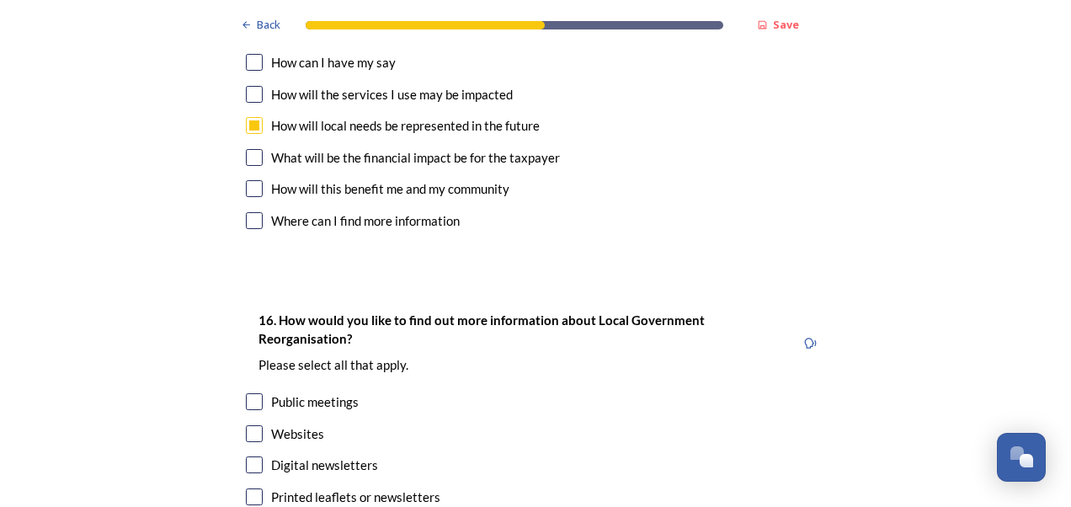
scroll to position [5054, 0]
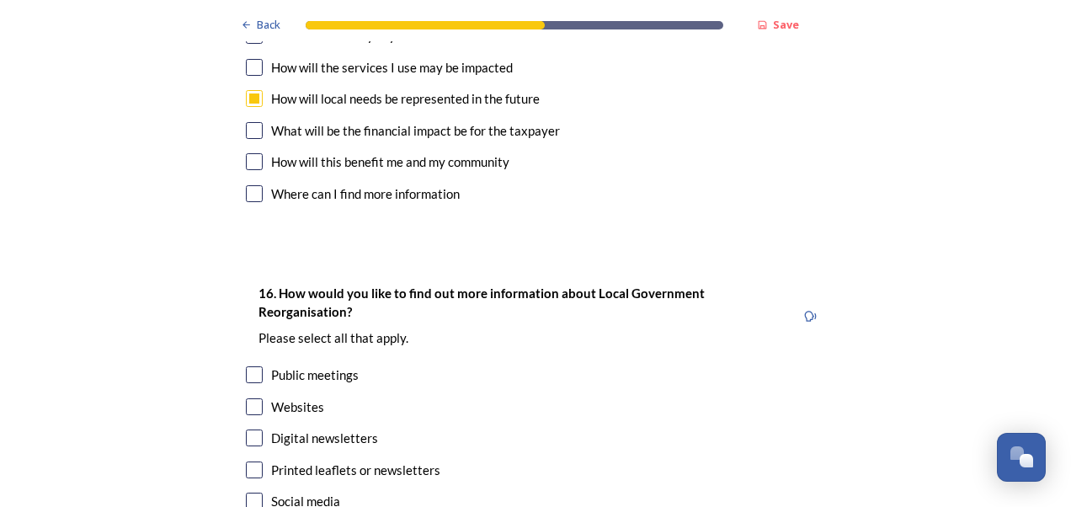
click at [246, 153] on input "checkbox" at bounding box center [254, 161] width 17 height 17
checkbox input "true"
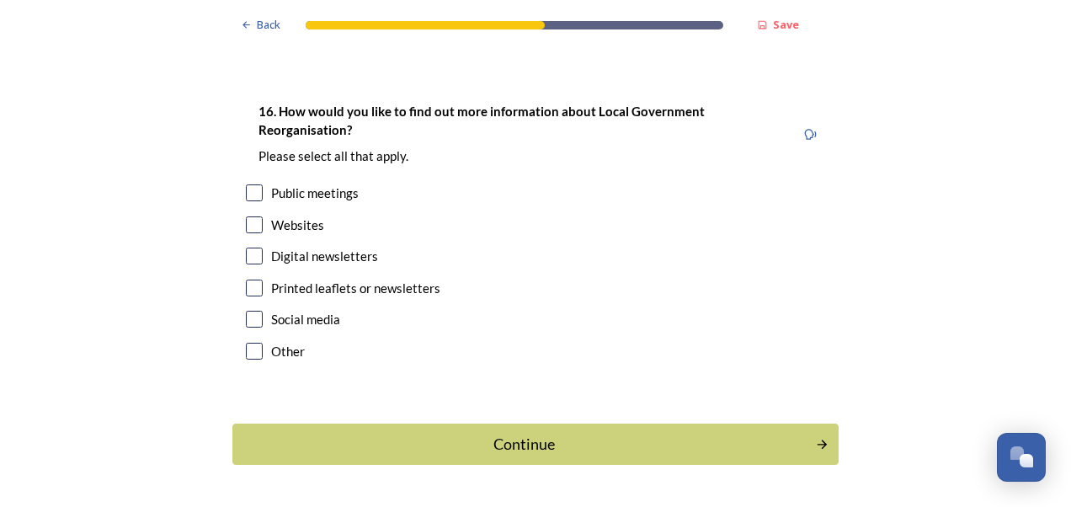
scroll to position [5240, 0]
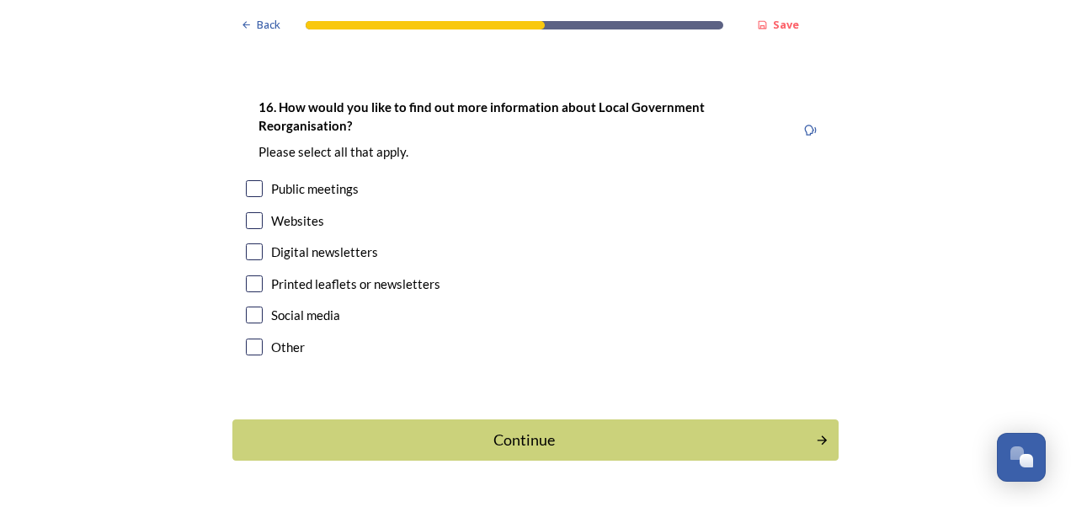
drag, startPoint x: 248, startPoint y: 140, endPoint x: 248, endPoint y: 153, distance: 13.5
click at [248, 180] on input "checkbox" at bounding box center [254, 188] width 17 height 17
checkbox input "true"
drag, startPoint x: 248, startPoint y: 170, endPoint x: 246, endPoint y: 181, distance: 11.2
click at [248, 212] on input "checkbox" at bounding box center [254, 220] width 17 height 17
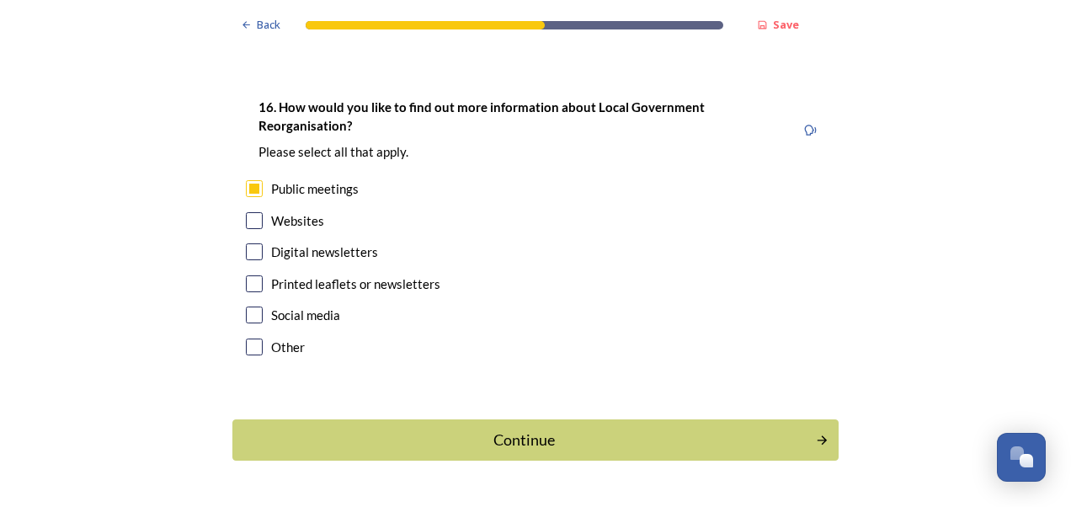
checkbox input "true"
click at [246, 243] on input "checkbox" at bounding box center [254, 251] width 17 height 17
checkbox input "true"
click at [251, 307] on input "checkbox" at bounding box center [254, 315] width 17 height 17
checkbox input "true"
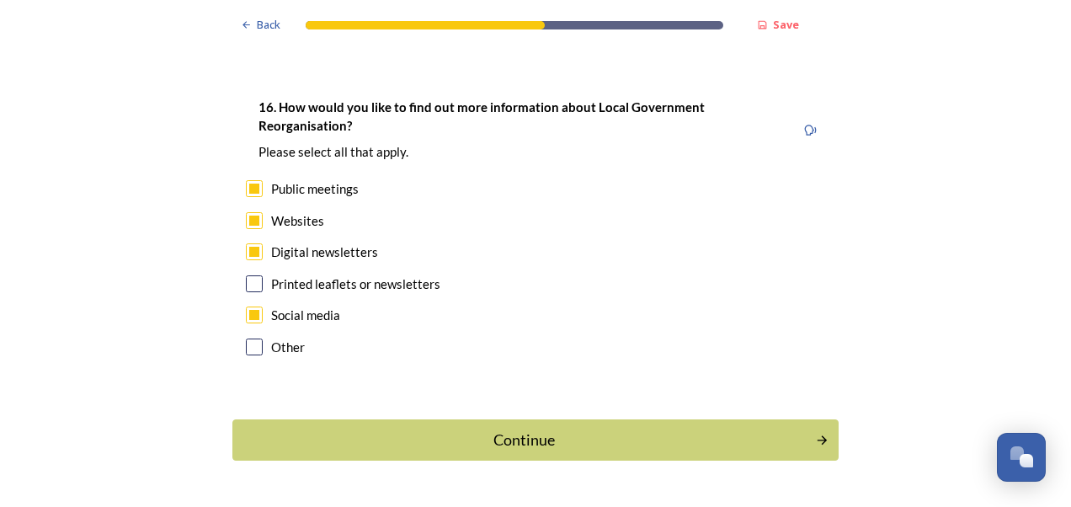
click at [350, 429] on div "Continue" at bounding box center [524, 440] width 565 height 23
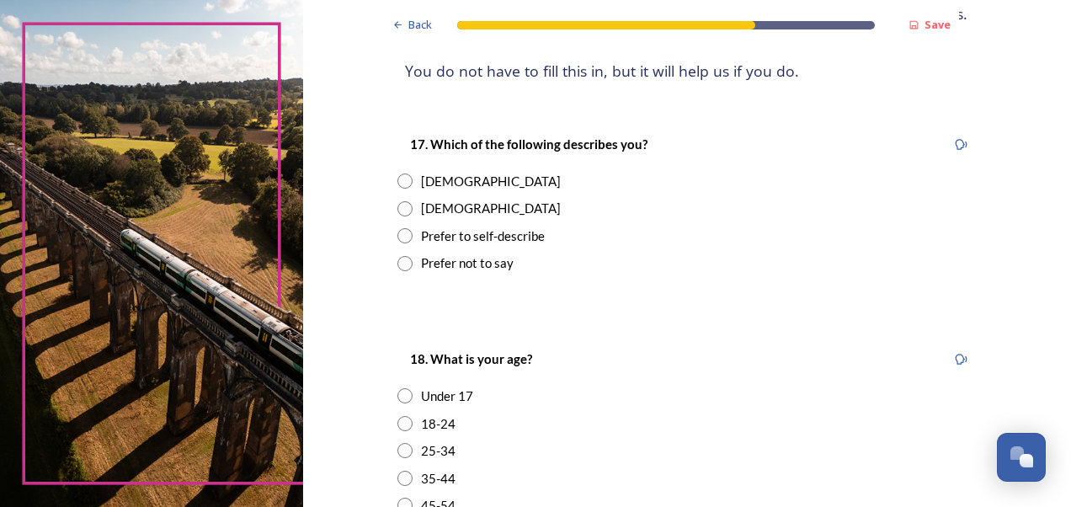
scroll to position [253, 0]
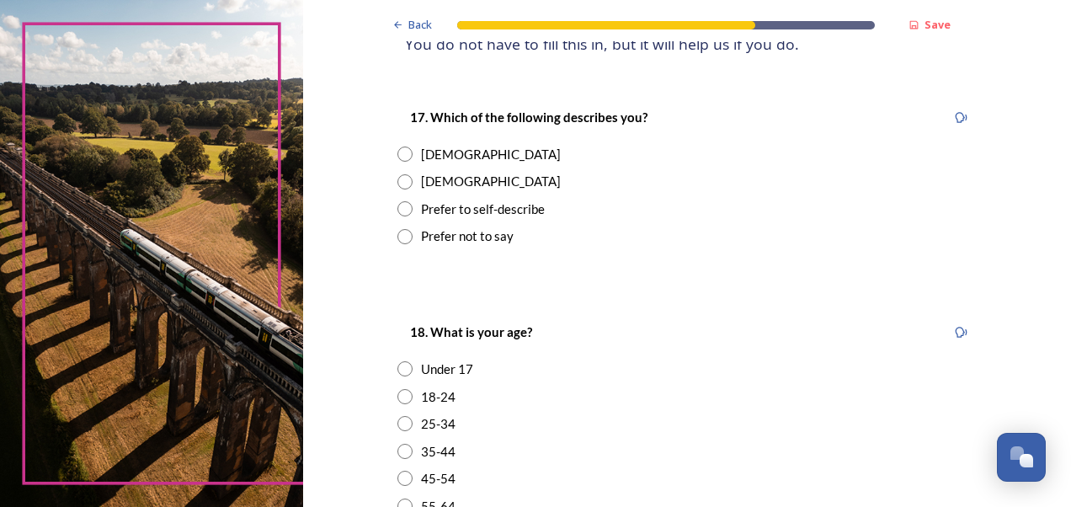
click at [399, 181] on input "radio" at bounding box center [405, 181] width 15 height 15
radio input "true"
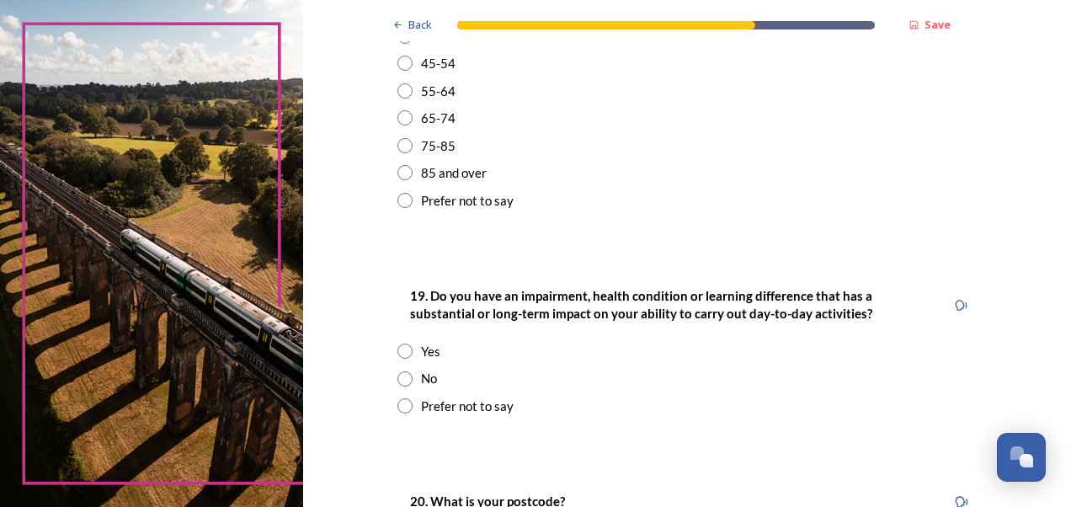
scroll to position [674, 0]
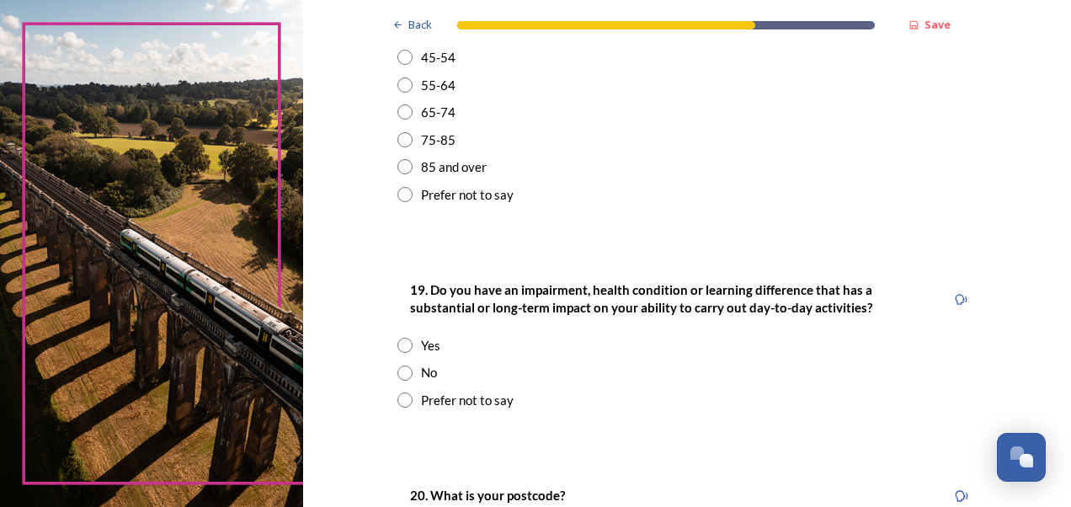
click at [400, 199] on input "radio" at bounding box center [405, 194] width 15 height 15
radio input "true"
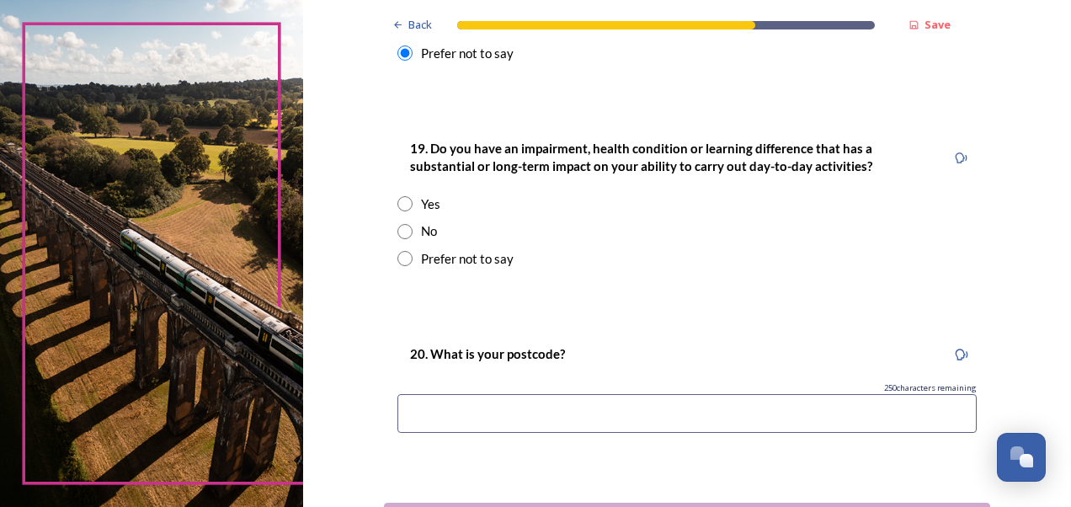
scroll to position [842, 0]
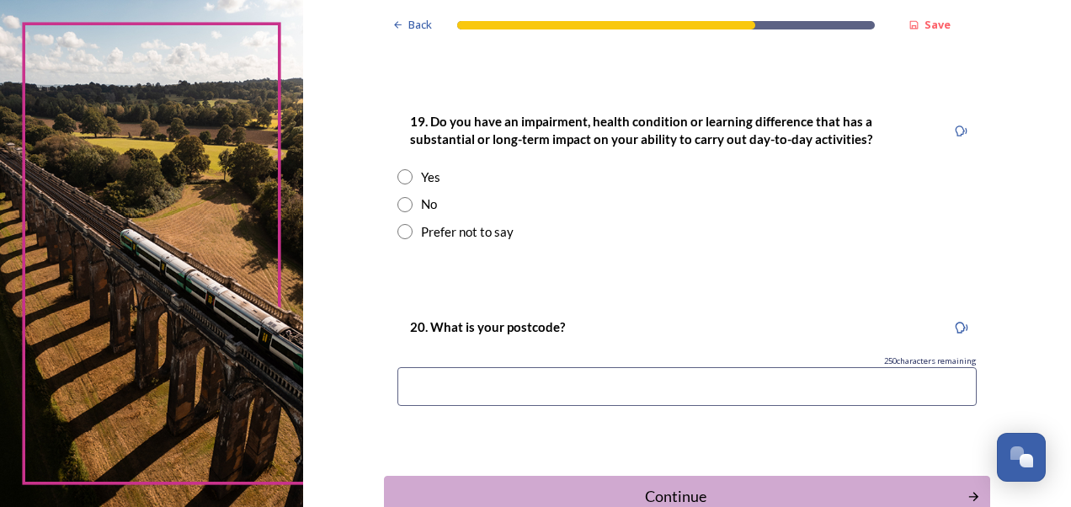
click at [399, 204] on input "radio" at bounding box center [405, 204] width 15 height 15
radio input "true"
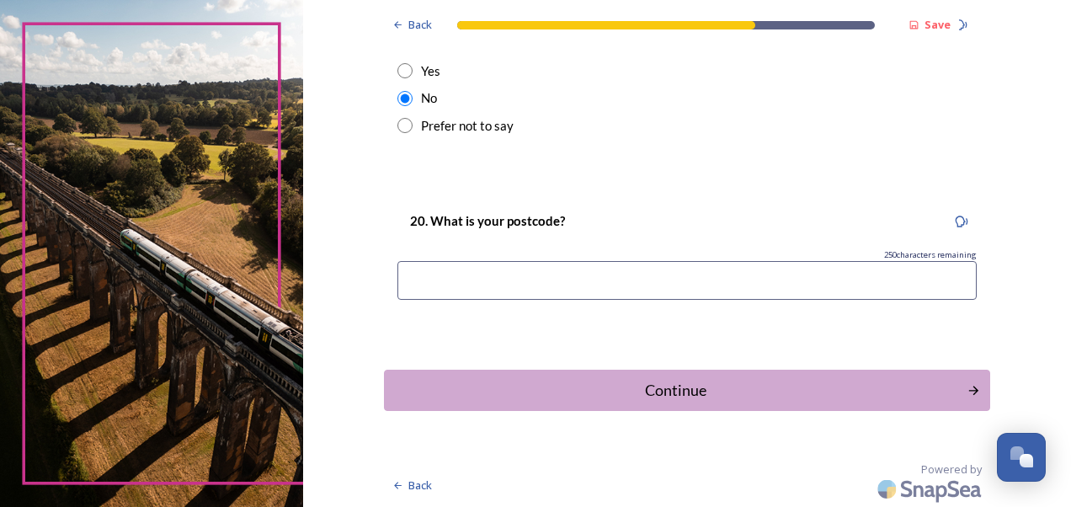
scroll to position [948, 0]
click at [424, 396] on div "Continue" at bounding box center [675, 390] width 565 height 23
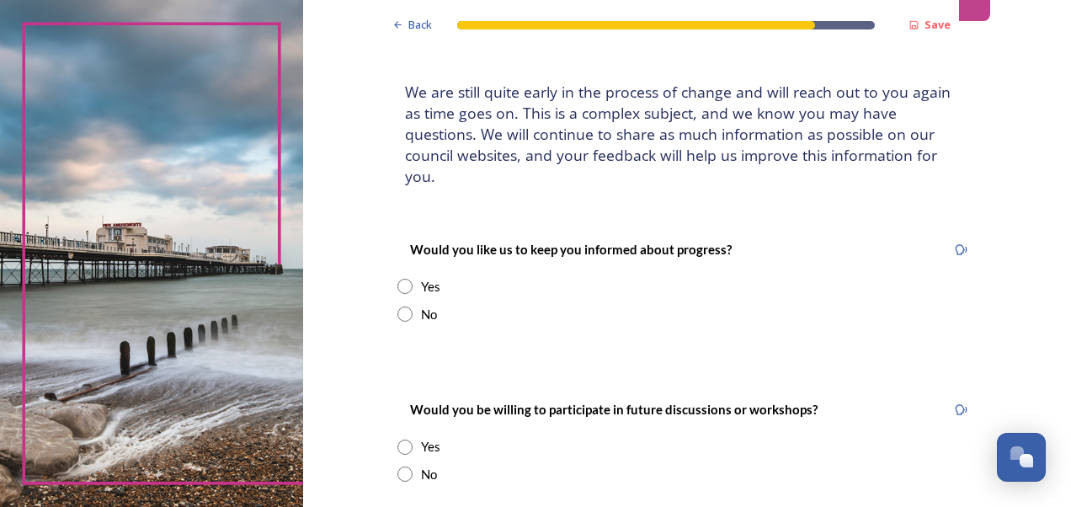
scroll to position [0, 0]
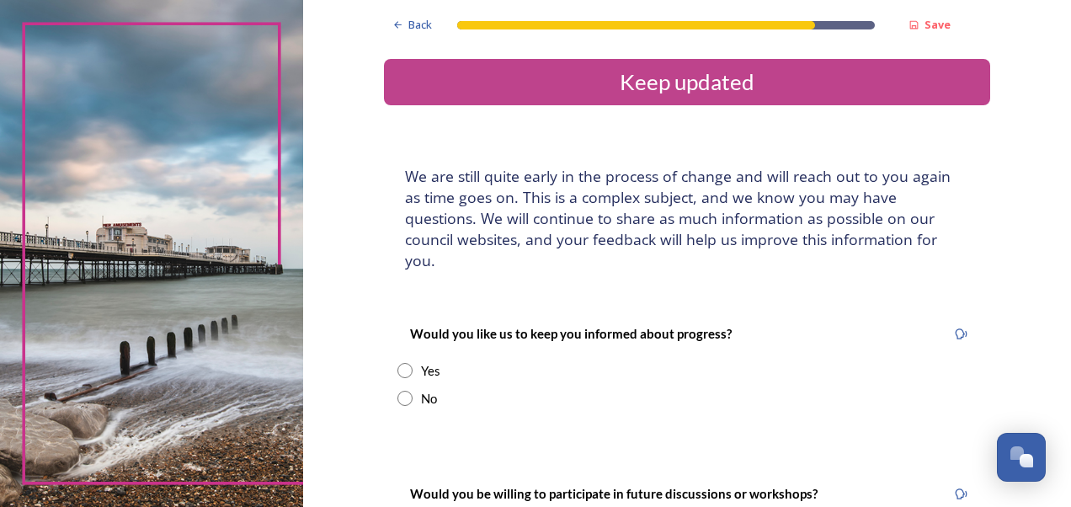
click at [416, 29] on span "Back" at bounding box center [421, 25] width 24 height 16
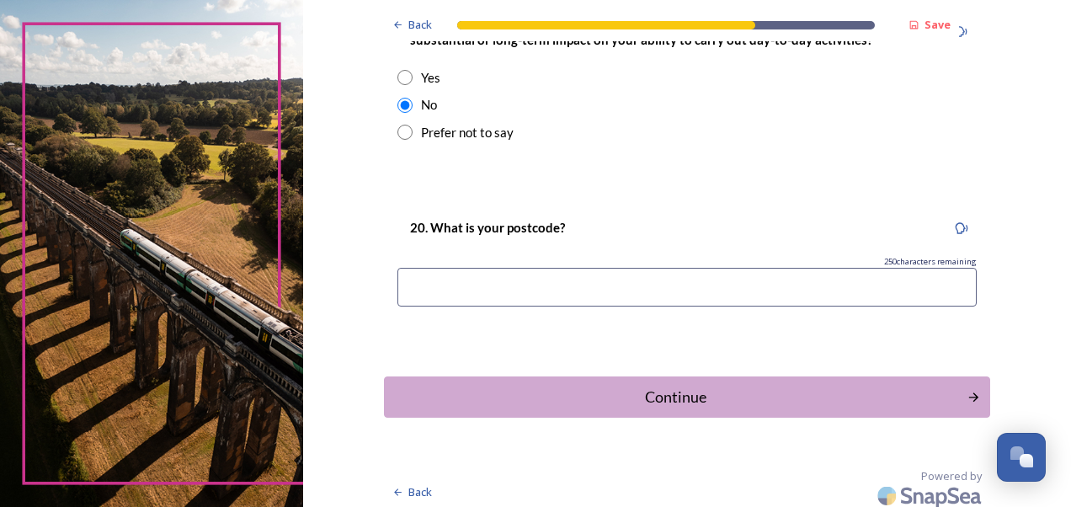
scroll to position [948, 0]
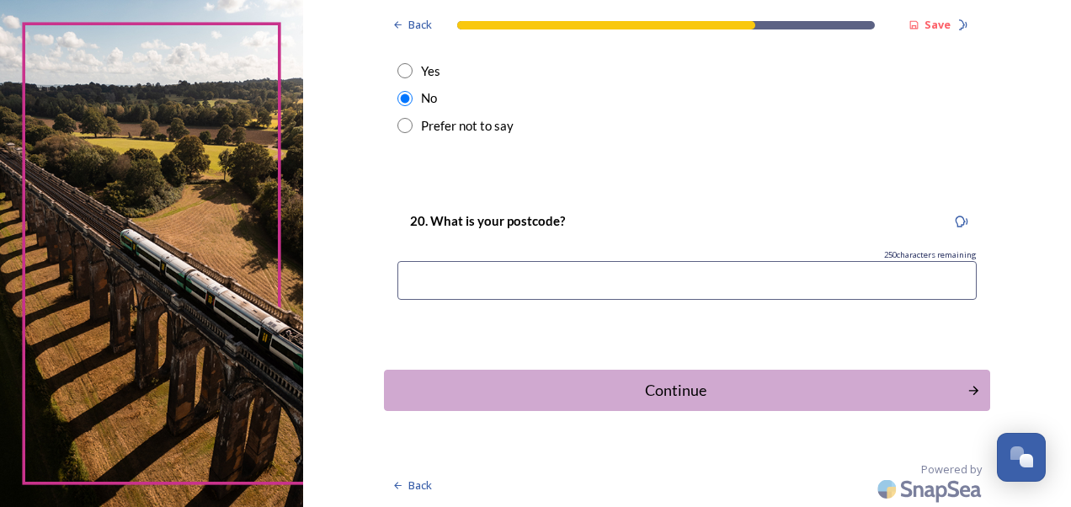
click at [436, 283] on input at bounding box center [688, 280] width 580 height 39
type input "you must be joking!"
click at [587, 389] on div "Continue" at bounding box center [675, 390] width 565 height 23
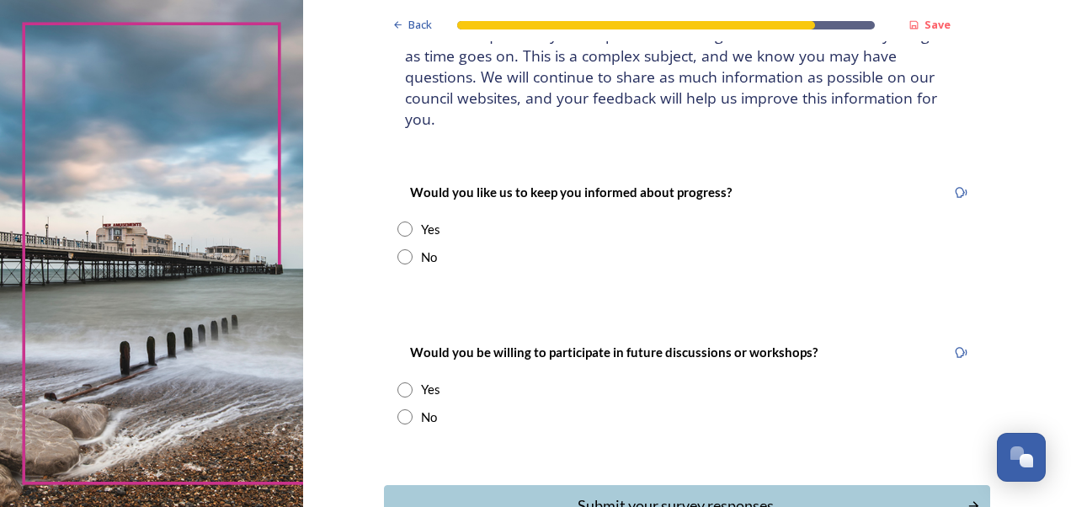
scroll to position [168, 0]
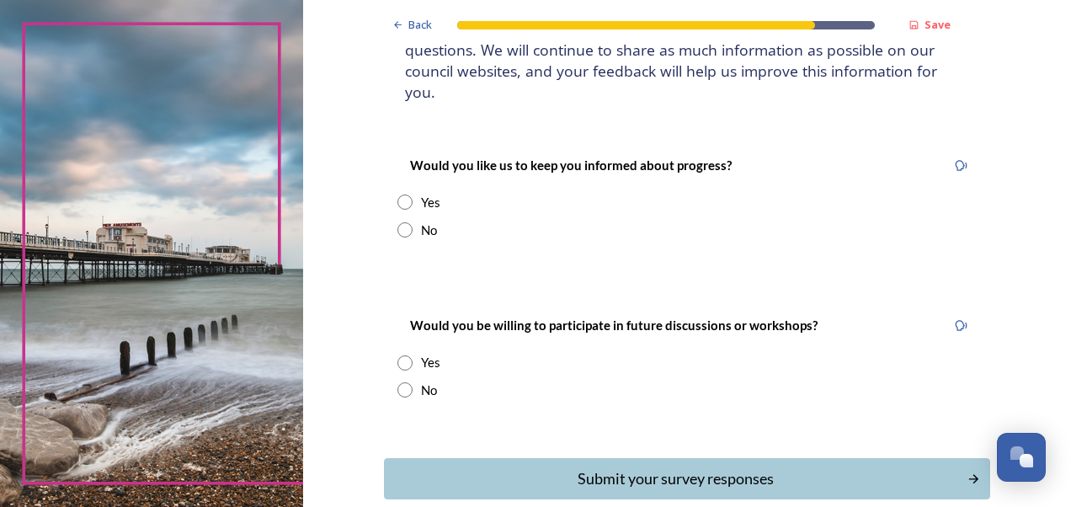
click at [400, 195] on input "radio" at bounding box center [405, 202] width 15 height 15
radio input "true"
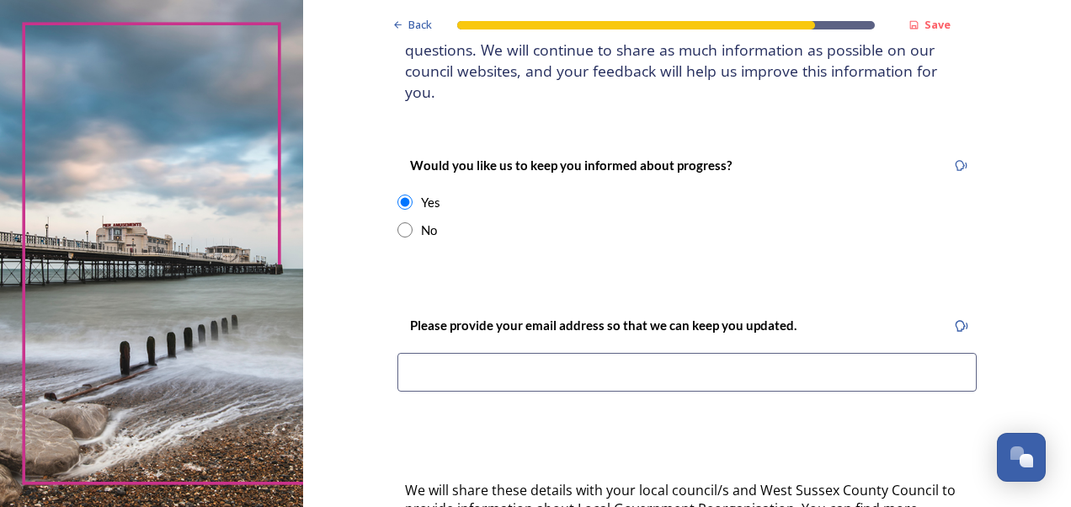
click at [398, 222] on input "radio" at bounding box center [405, 229] width 15 height 15
radio input "true"
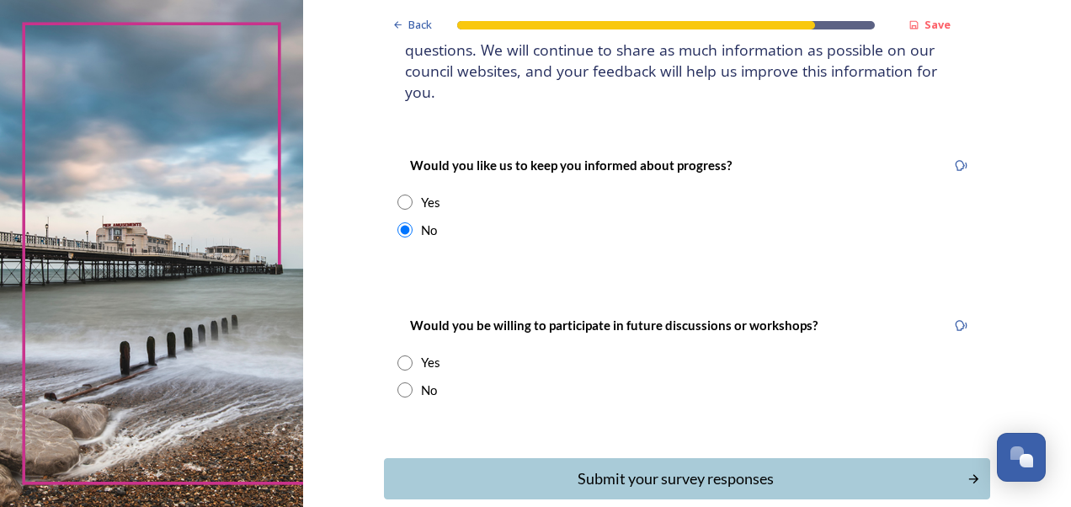
scroll to position [238, 0]
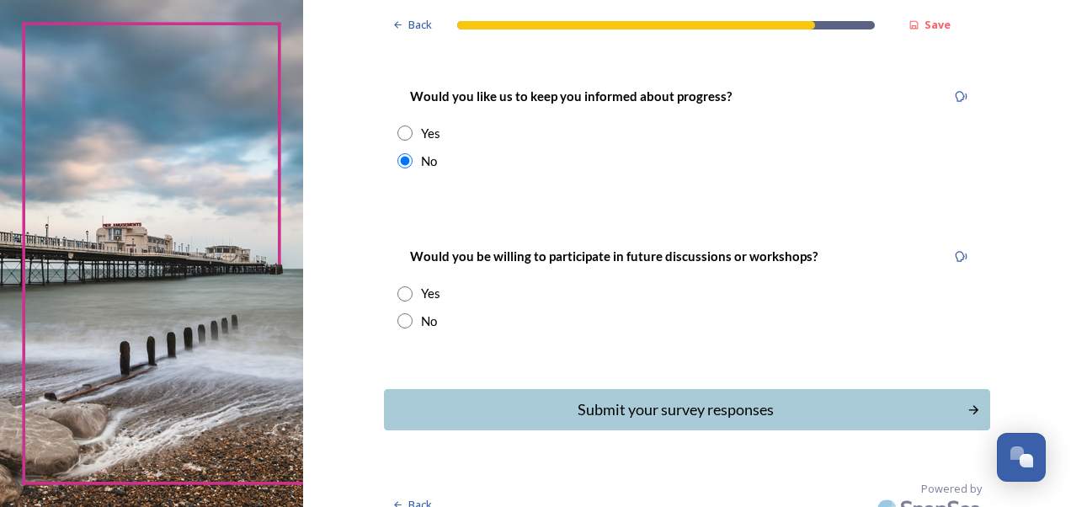
click at [399, 286] on input "radio" at bounding box center [405, 293] width 15 height 15
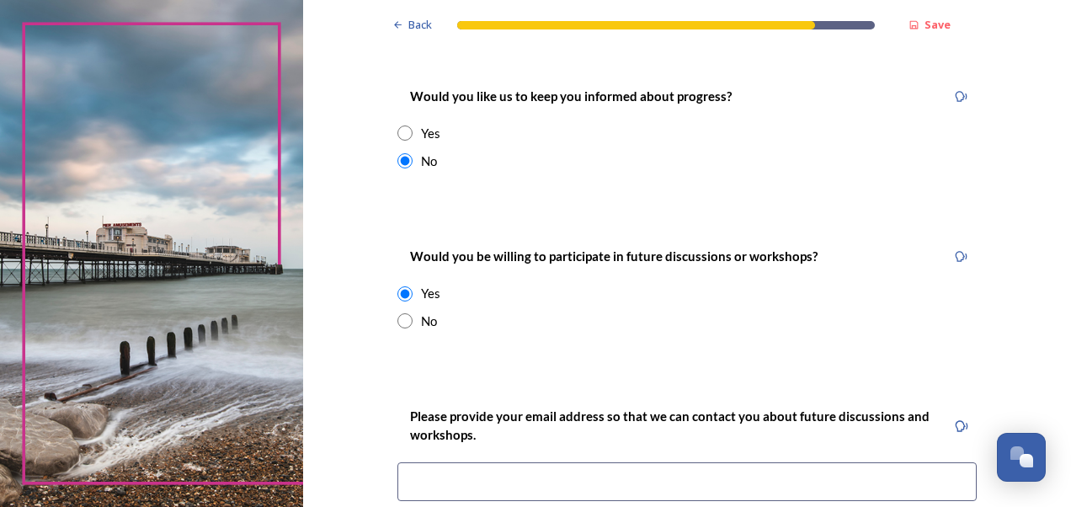
click at [399, 286] on input "radio" at bounding box center [405, 293] width 15 height 15
radio input "false"
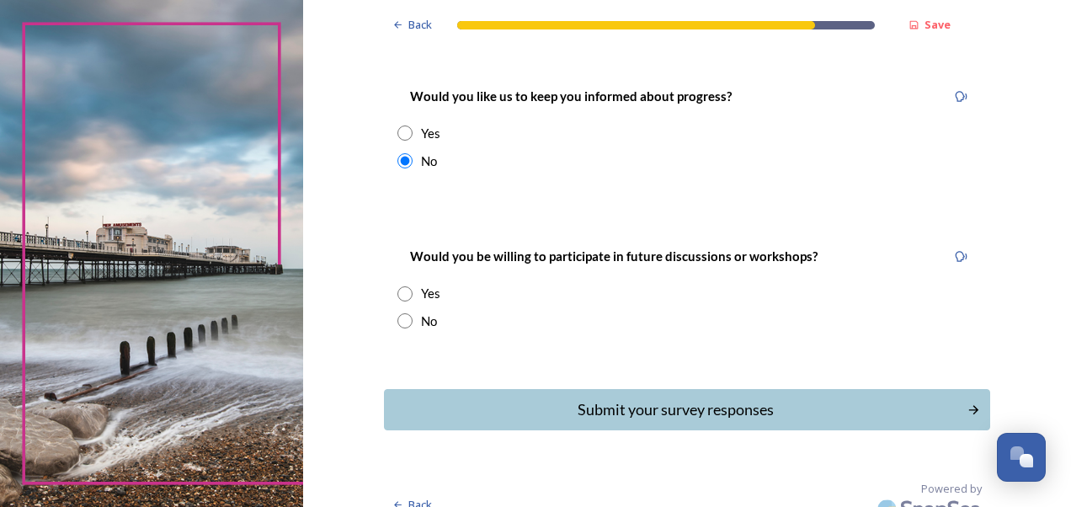
click at [398, 153] on input "radio" at bounding box center [405, 160] width 15 height 15
radio input "false"
click at [639, 398] on div "Submit your survey responses" at bounding box center [675, 409] width 565 height 23
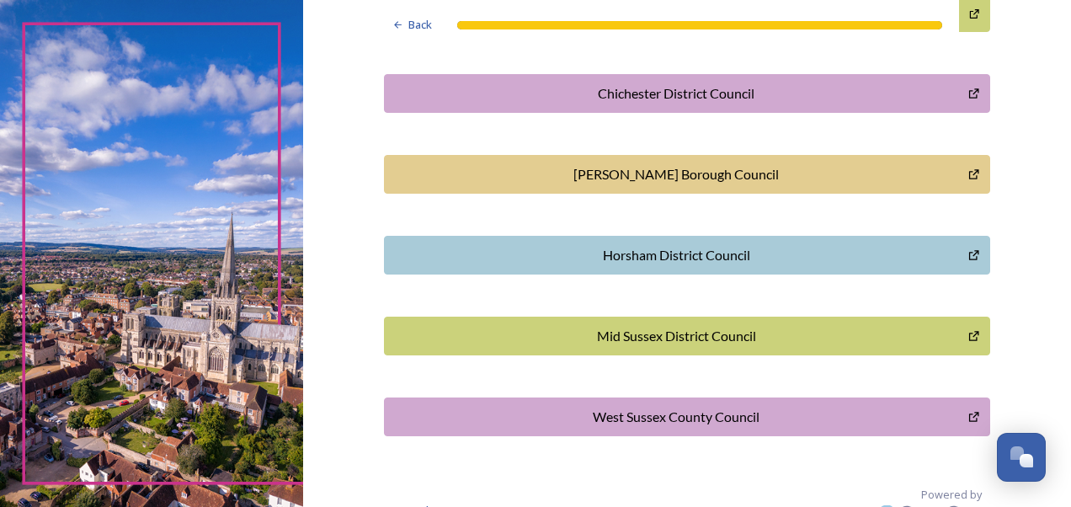
scroll to position [574, 0]
